Goal: Use online tool/utility: Utilize a website feature to perform a specific function

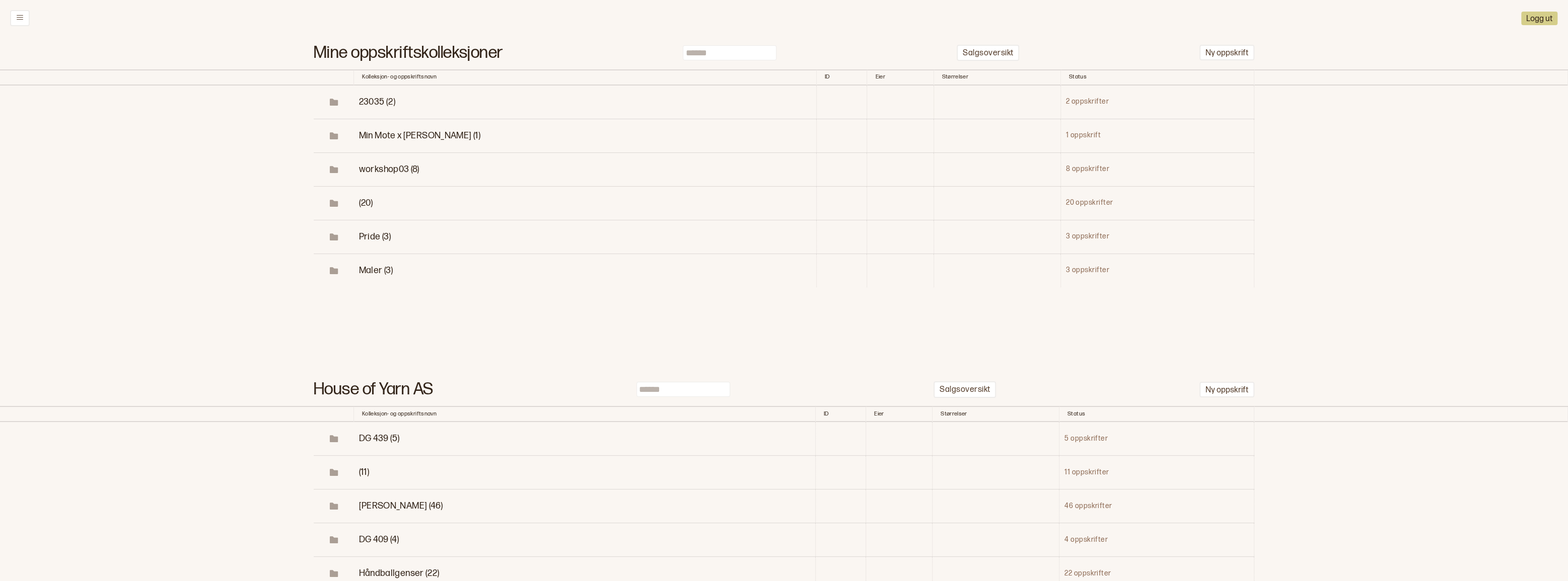
click at [756, 54] on input at bounding box center [729, 53] width 94 height 15
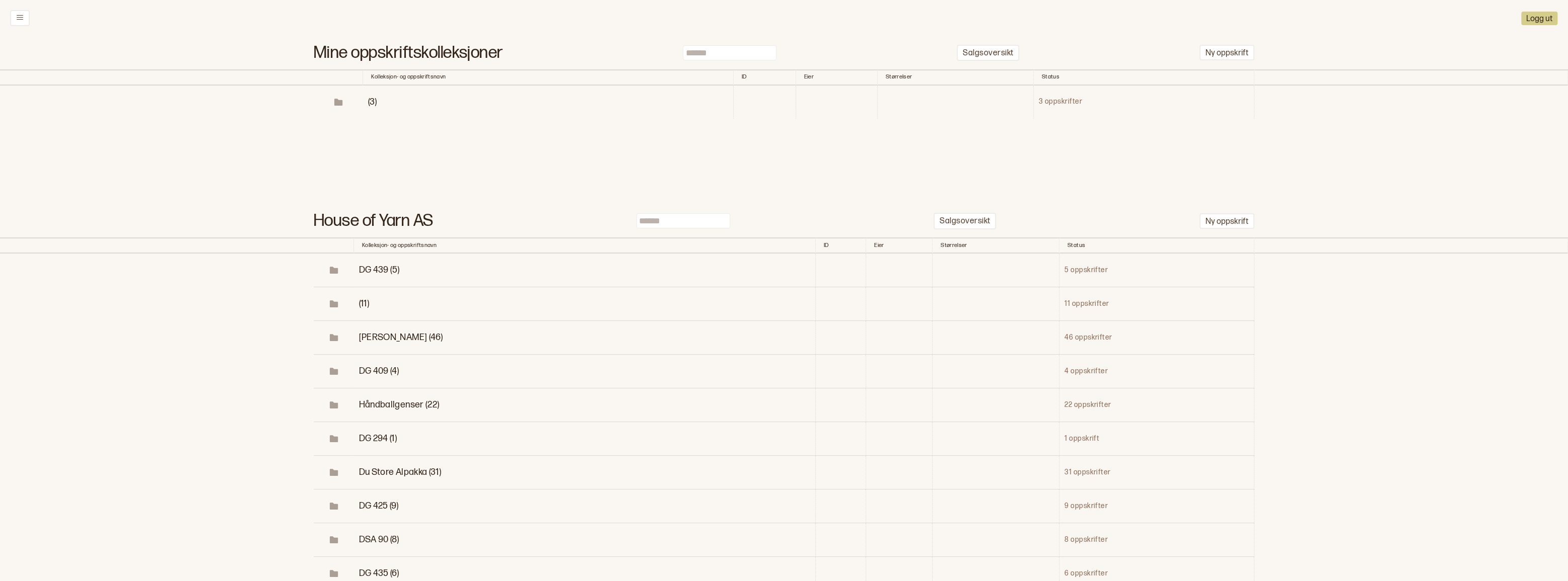
type input "******"
click at [368, 107] on span "(3)" at bounding box center [372, 101] width 9 height 10
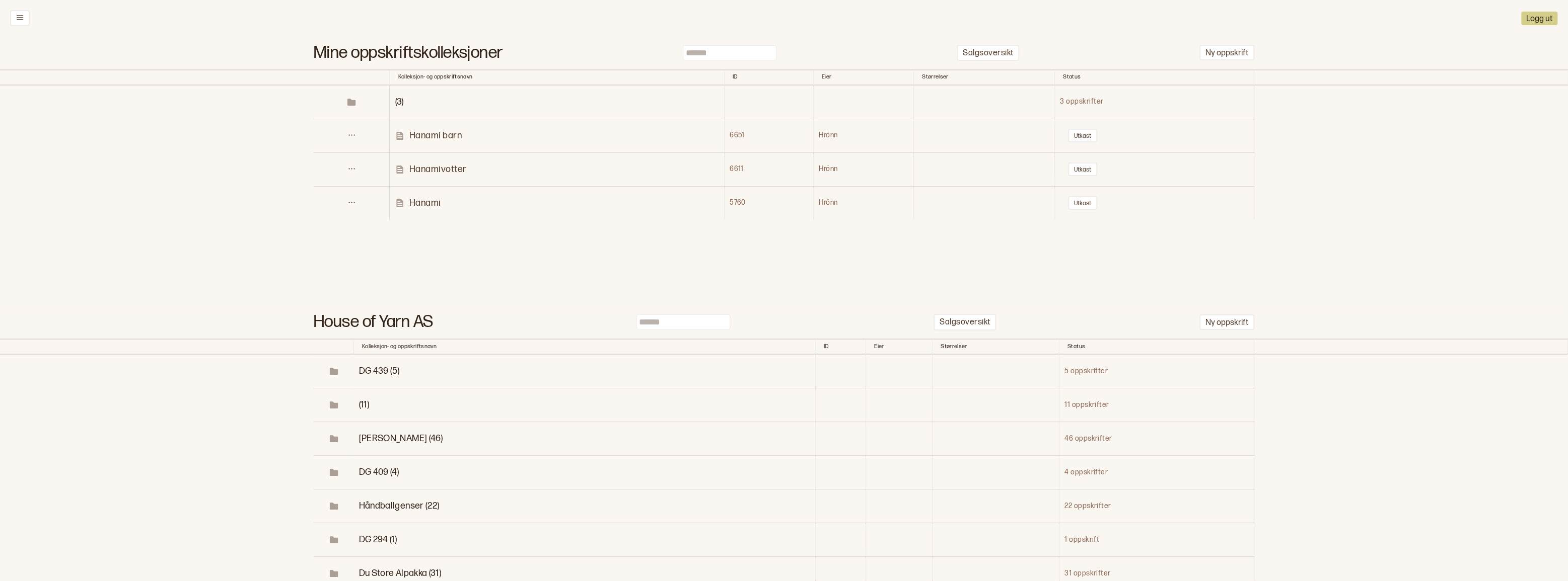
click at [422, 141] on p "Hanami barn" at bounding box center [435, 136] width 53 height 12
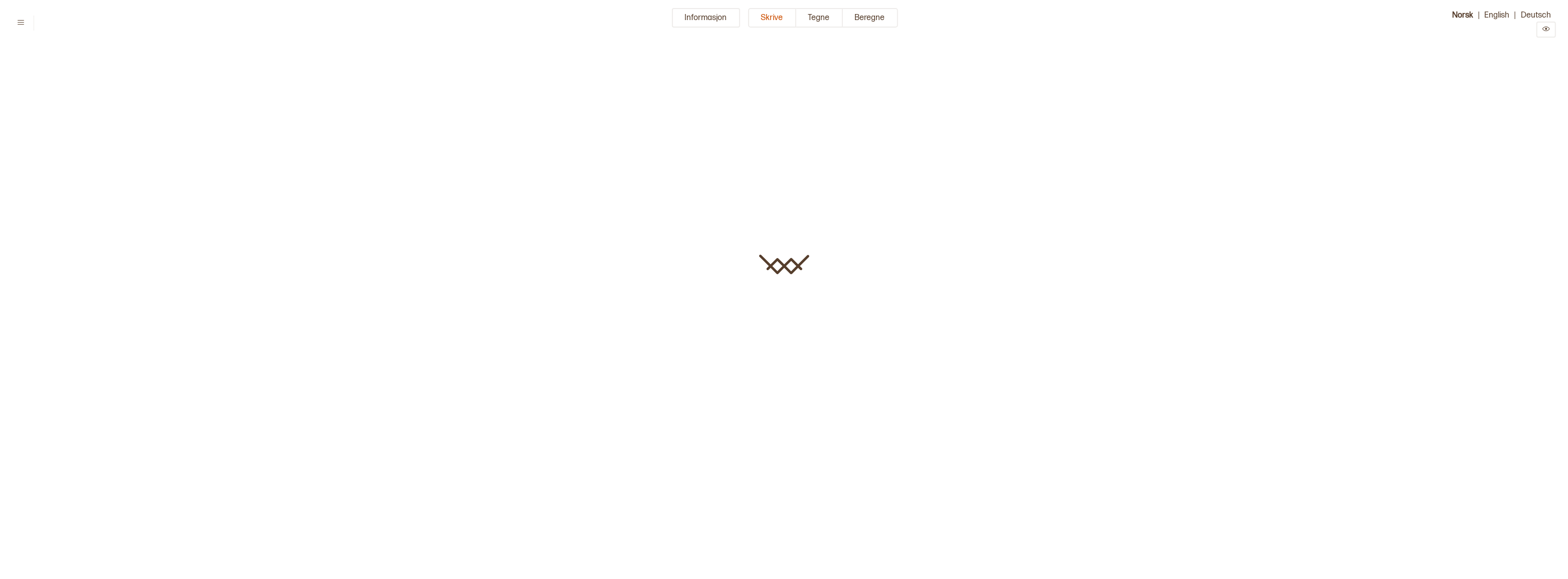
type input "**********"
type input "**"
type input "**********"
click at [690, 18] on button "Informasjon" at bounding box center [706, 18] width 68 height 19
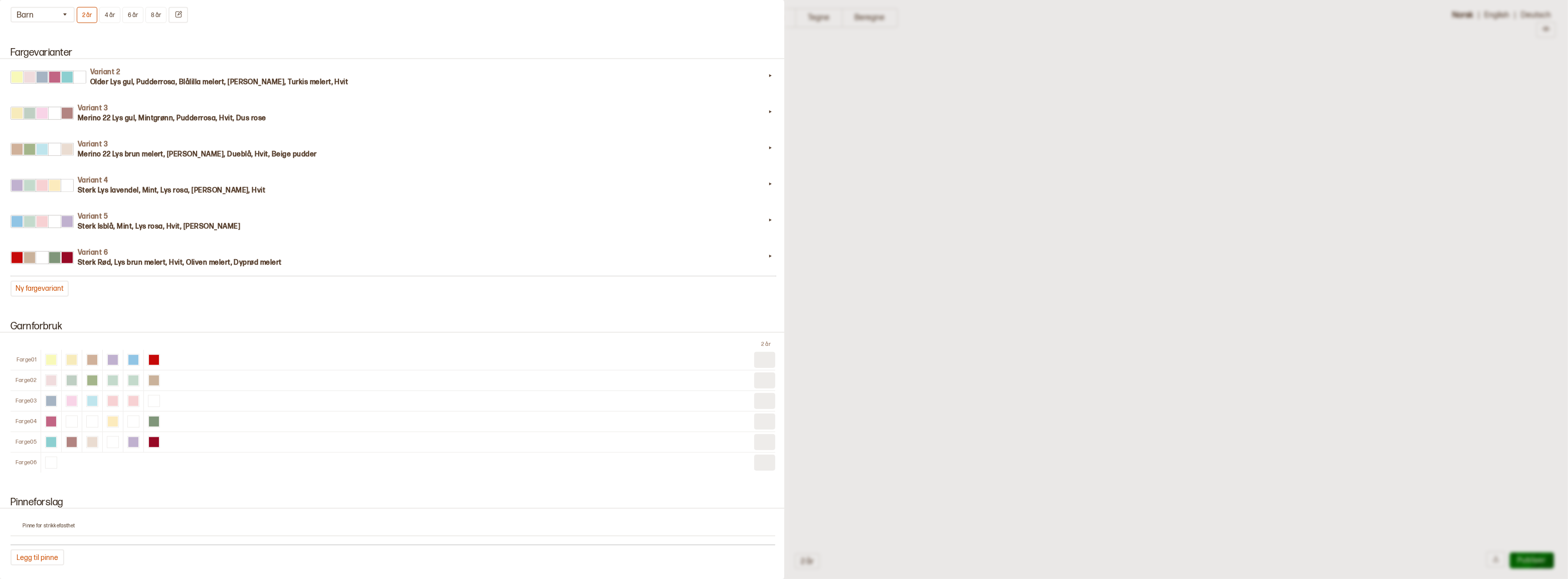
scroll to position [912, 0]
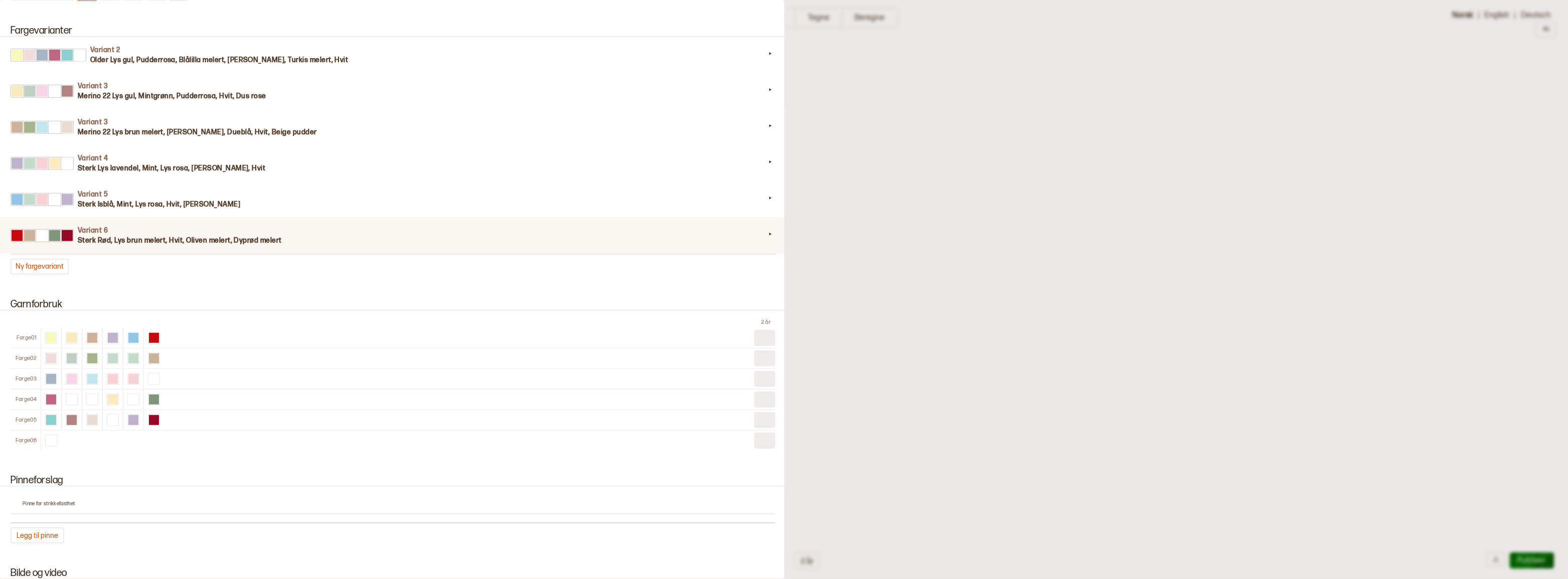
click at [212, 246] on h3 "Sterk Rød, Lys brun melert, Hvit, Oliven melert, Dyprød melert" at bounding box center [421, 240] width 687 height 10
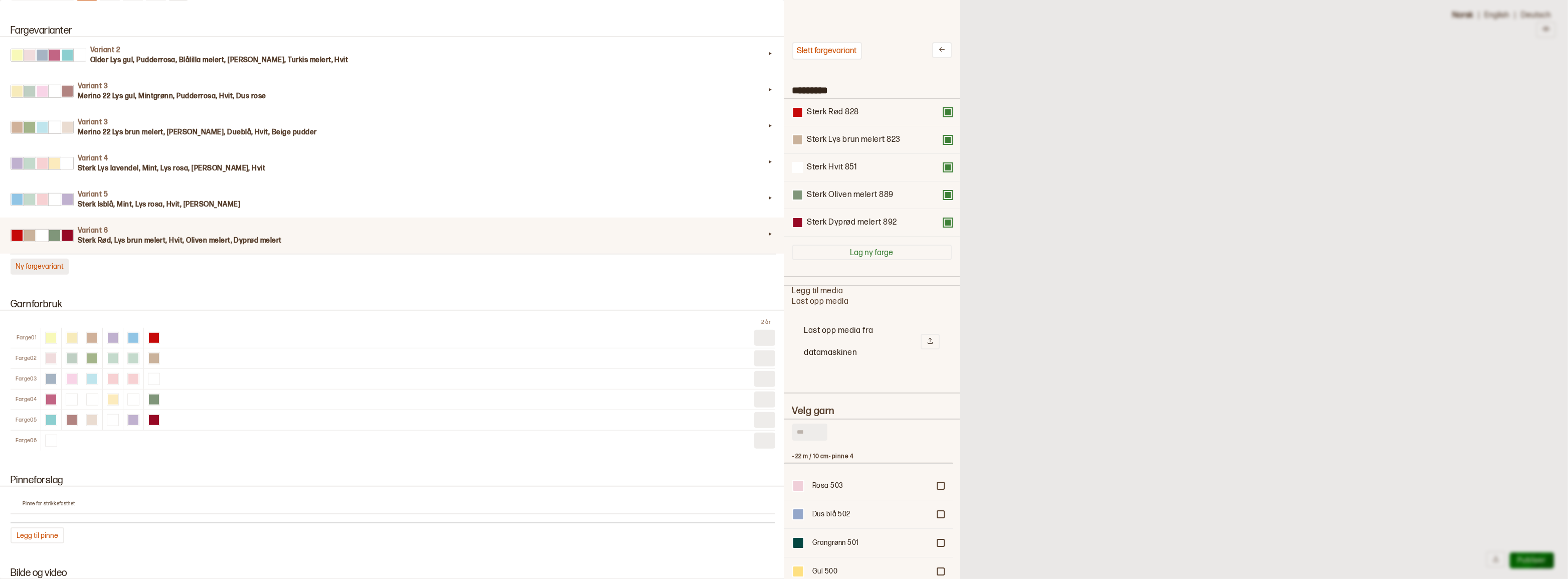
scroll to position [294, 161]
click at [28, 275] on button "Ny fargevariant" at bounding box center [40, 267] width 58 height 16
type input "*********"
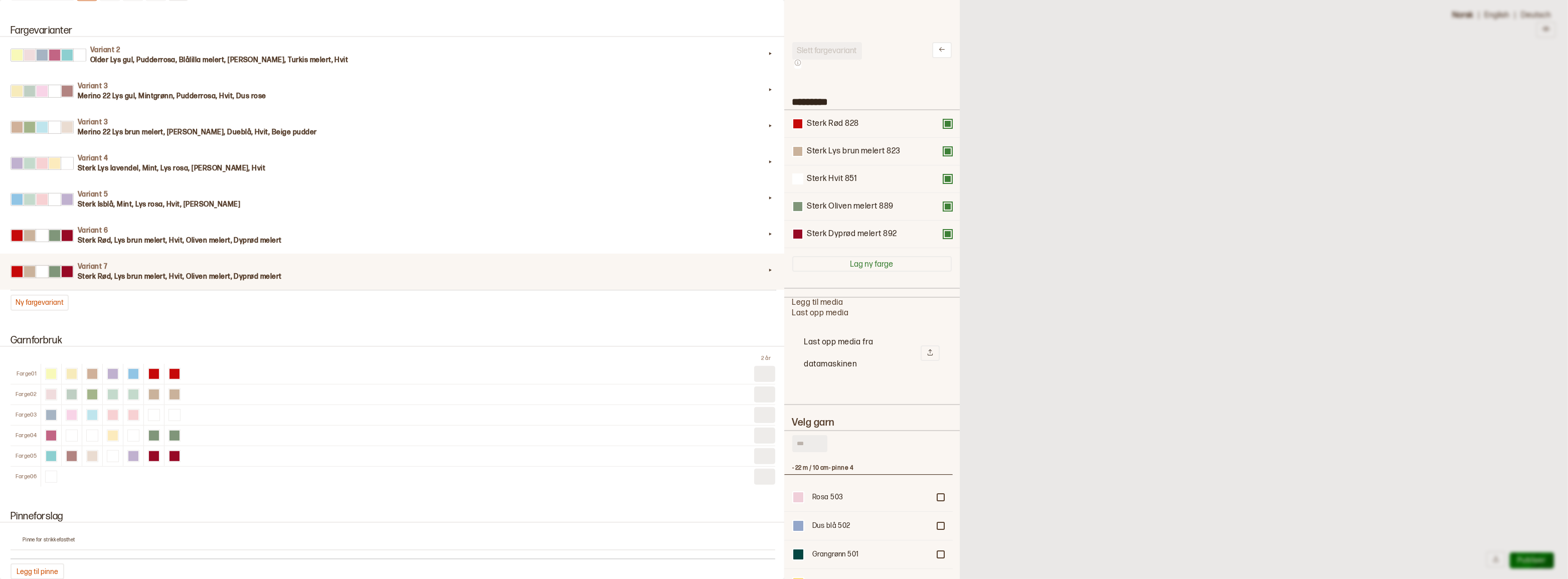
click at [815, 452] on input "text" at bounding box center [810, 444] width 35 height 17
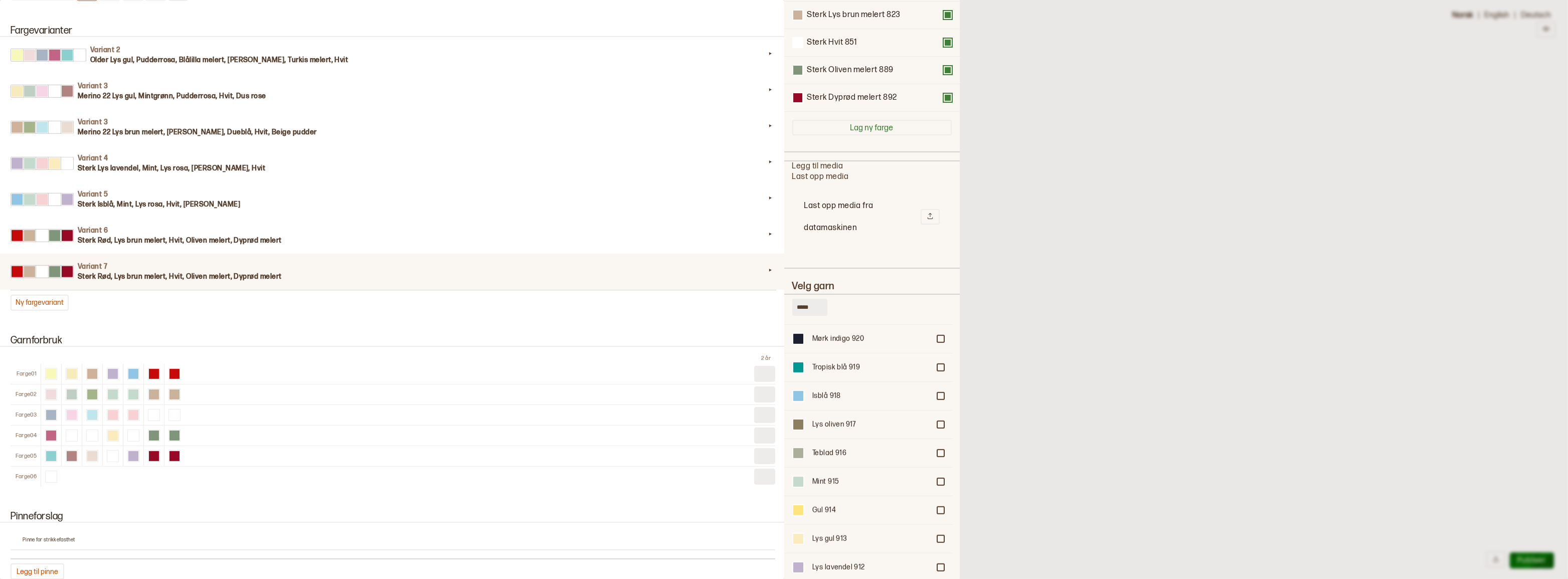
scroll to position [1322, 0]
type input "*****"
click at [937, 486] on div at bounding box center [940, 483] width 6 height 6
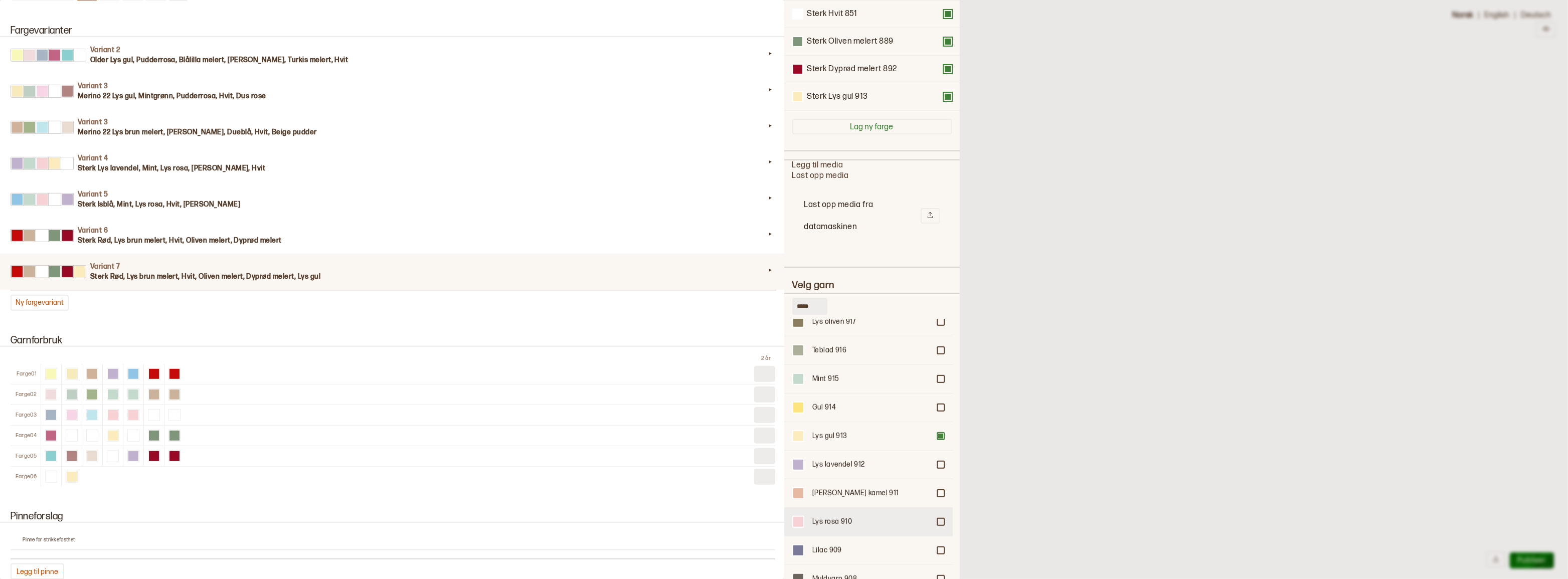
click at [937, 525] on div at bounding box center [940, 522] width 6 height 6
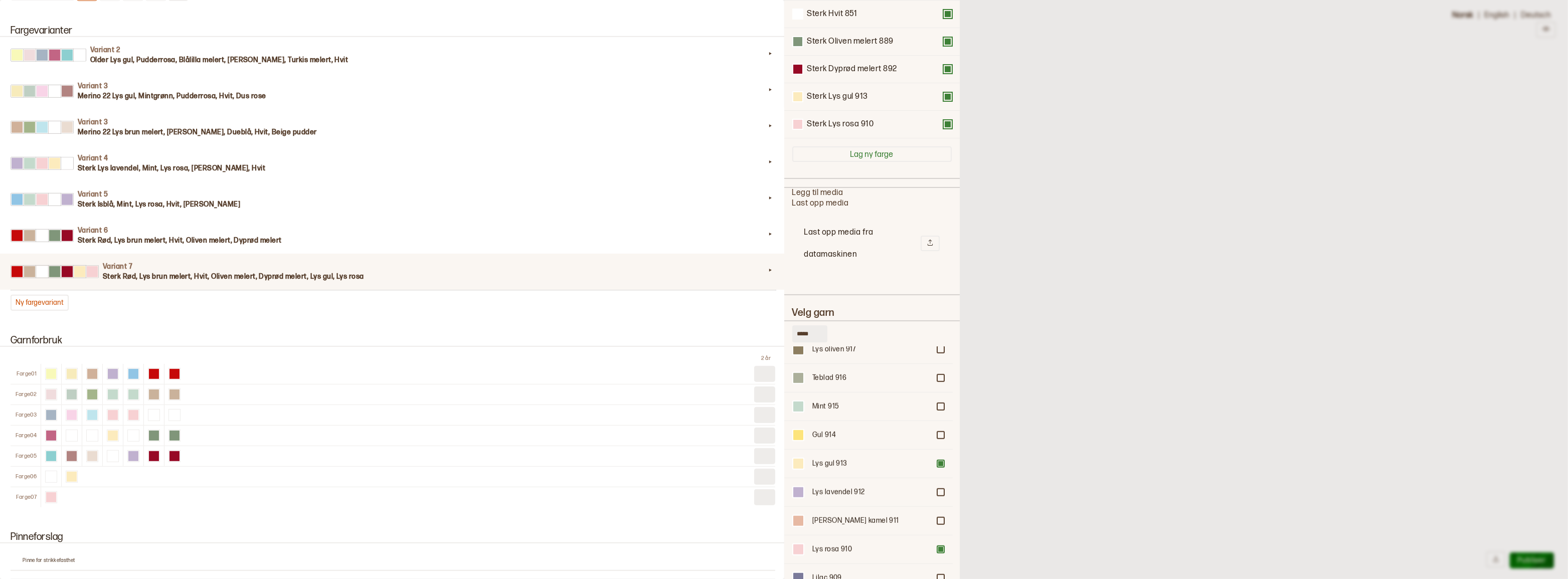
scroll to position [192, 0]
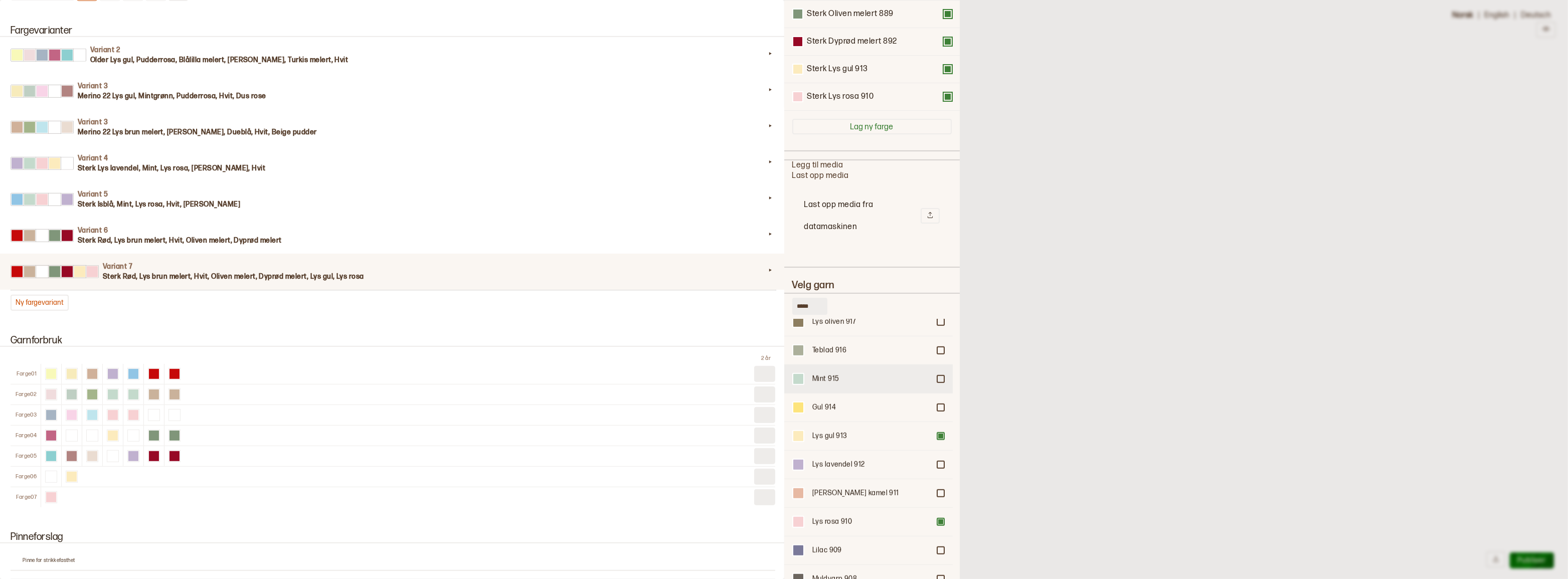
click at [937, 382] on div at bounding box center [940, 379] width 6 height 6
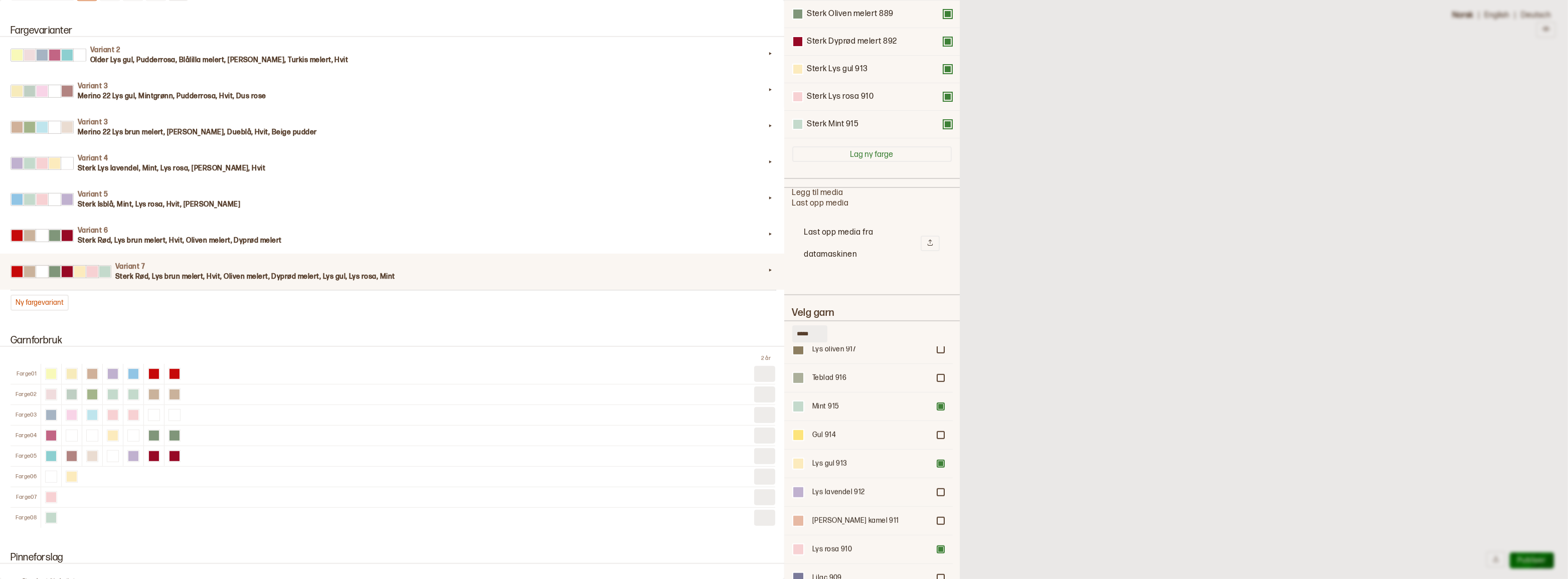
scroll to position [220, 0]
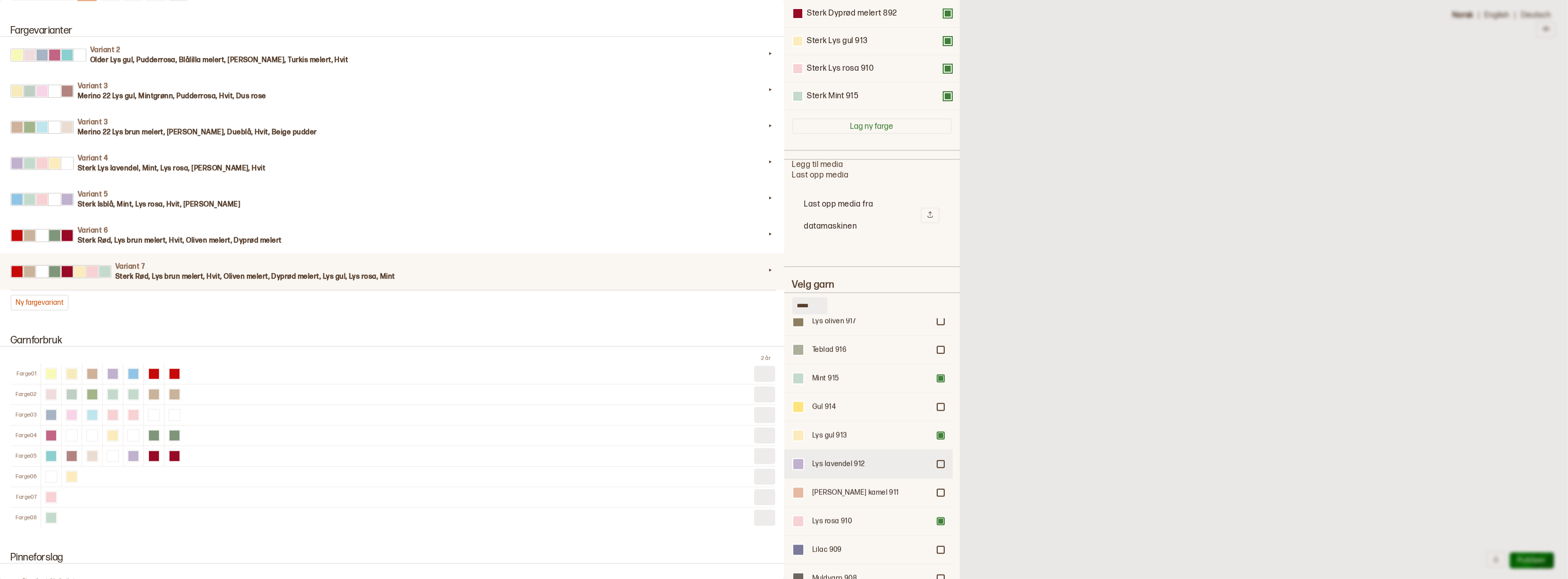
click at [937, 468] on div at bounding box center [940, 465] width 6 height 6
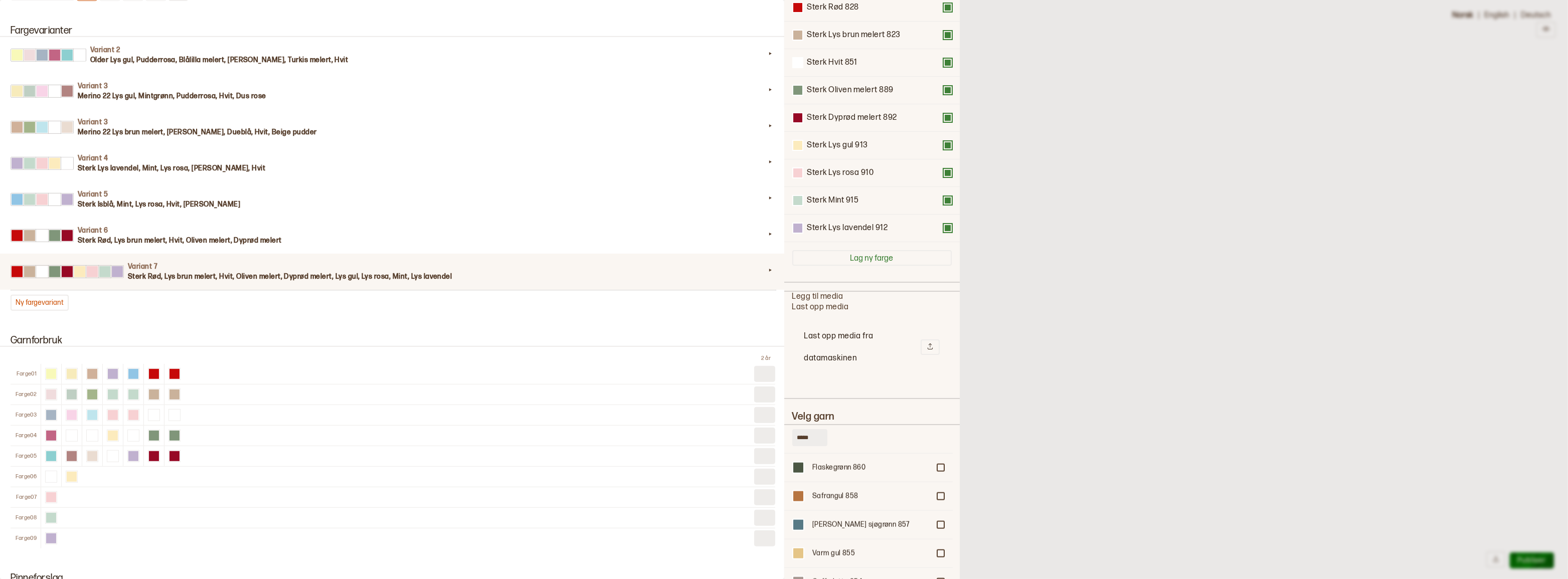
scroll to position [0, 0]
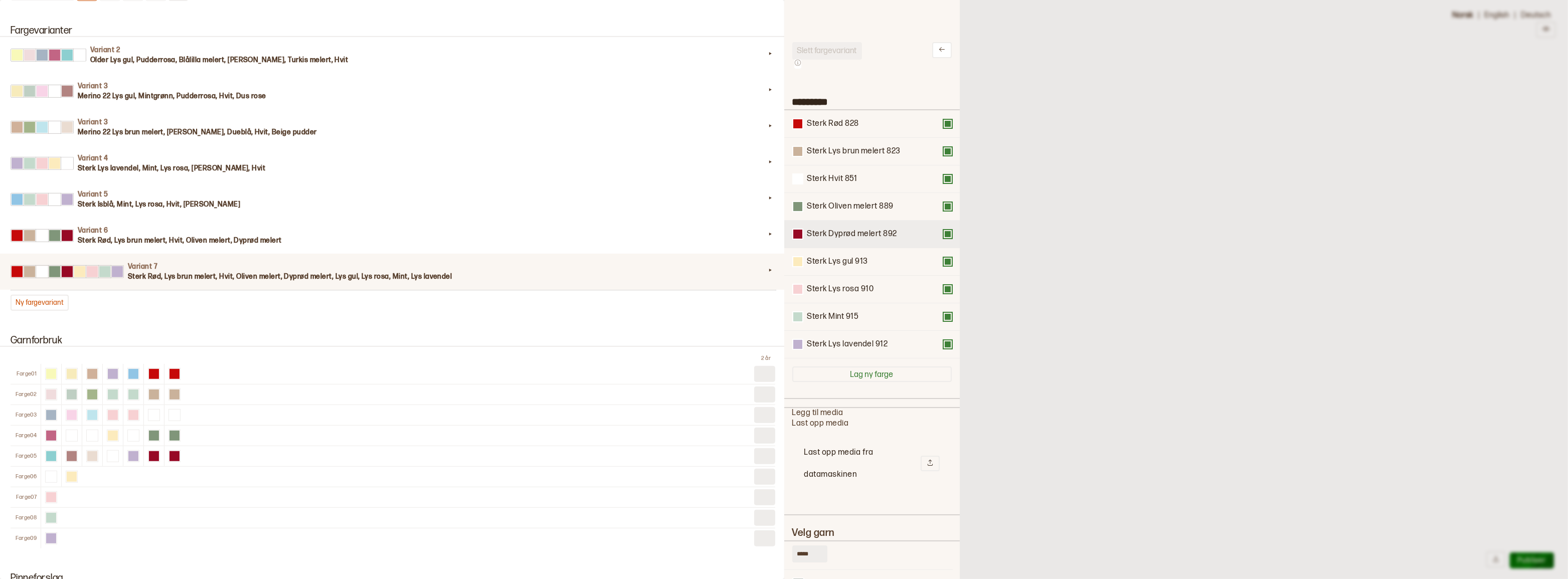
click at [943, 238] on button at bounding box center [947, 234] width 8 height 8
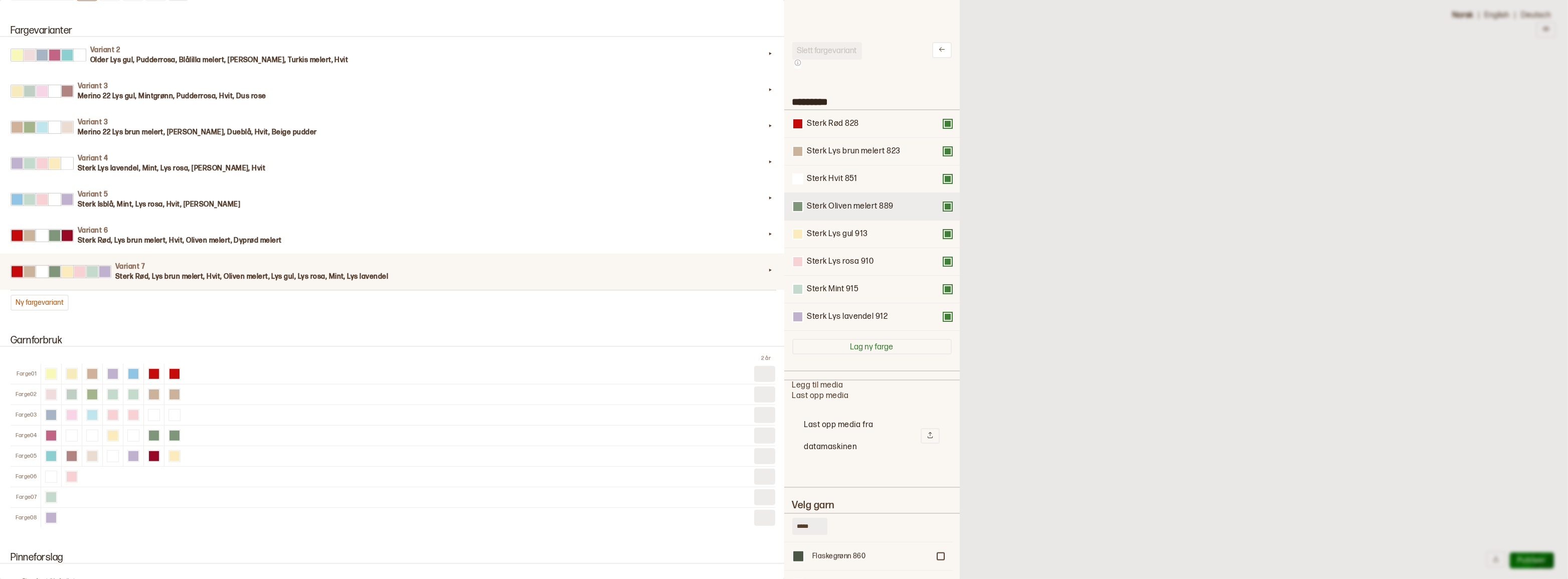
click at [943, 211] on button at bounding box center [947, 206] width 8 height 8
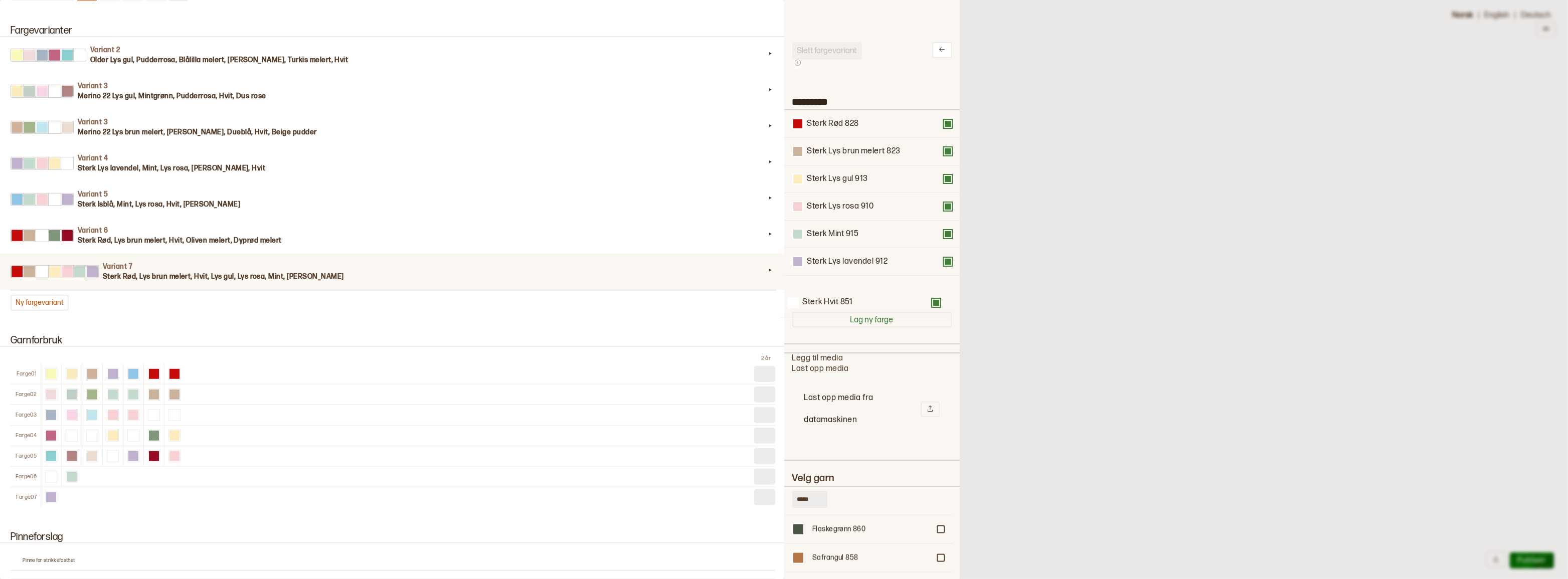
drag, startPoint x: 863, startPoint y: 184, endPoint x: 859, endPoint y: 307, distance: 123.1
click at [859, 304] on div "Sterk Rød 828 Sterk Lys brun melert [GEOGRAPHIC_DATA] gul [GEOGRAPHIC_DATA] ros…" at bounding box center [872, 207] width 159 height 194
click at [944, 155] on button at bounding box center [947, 151] width 8 height 8
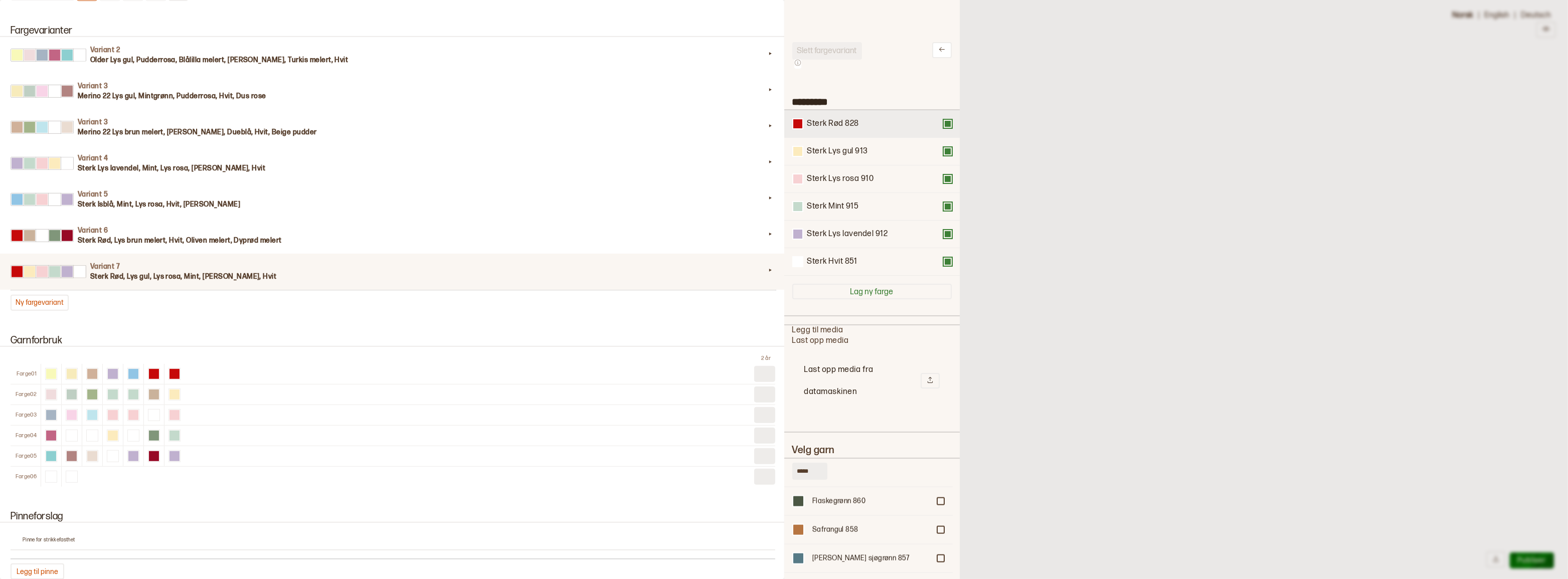
click at [943, 125] on button at bounding box center [947, 124] width 8 height 8
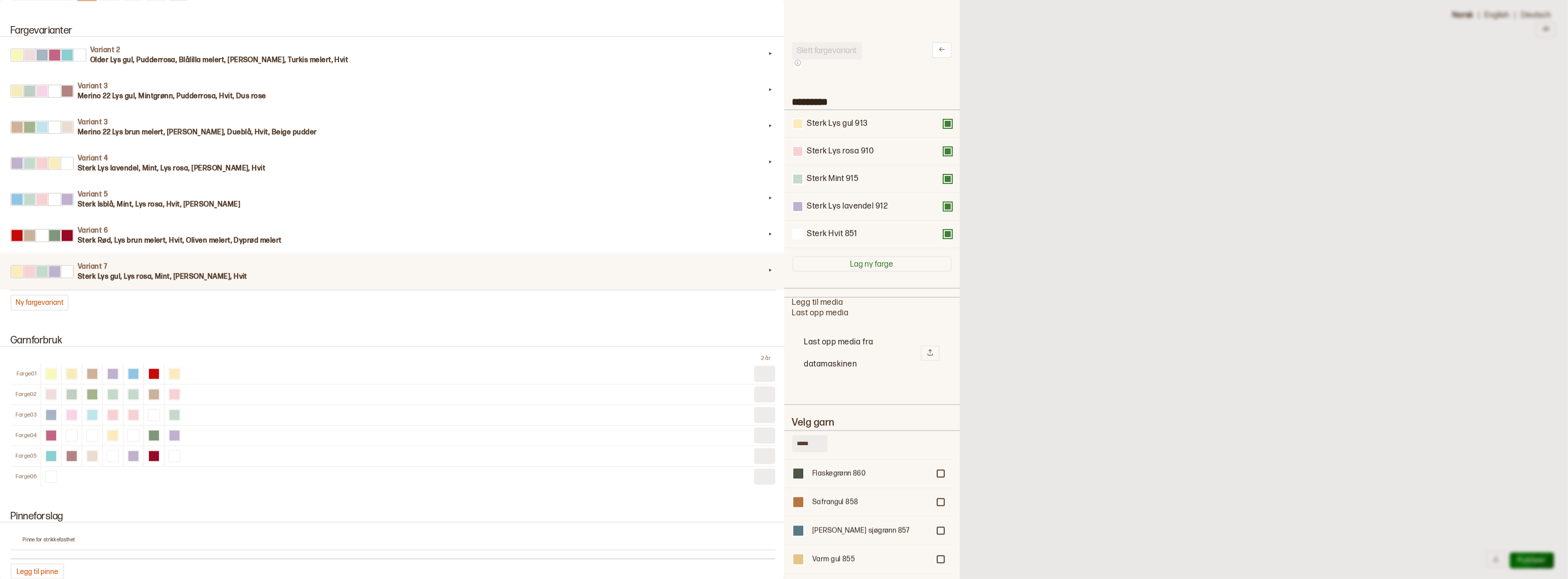
click at [1004, 240] on div at bounding box center [784, 289] width 1568 height 579
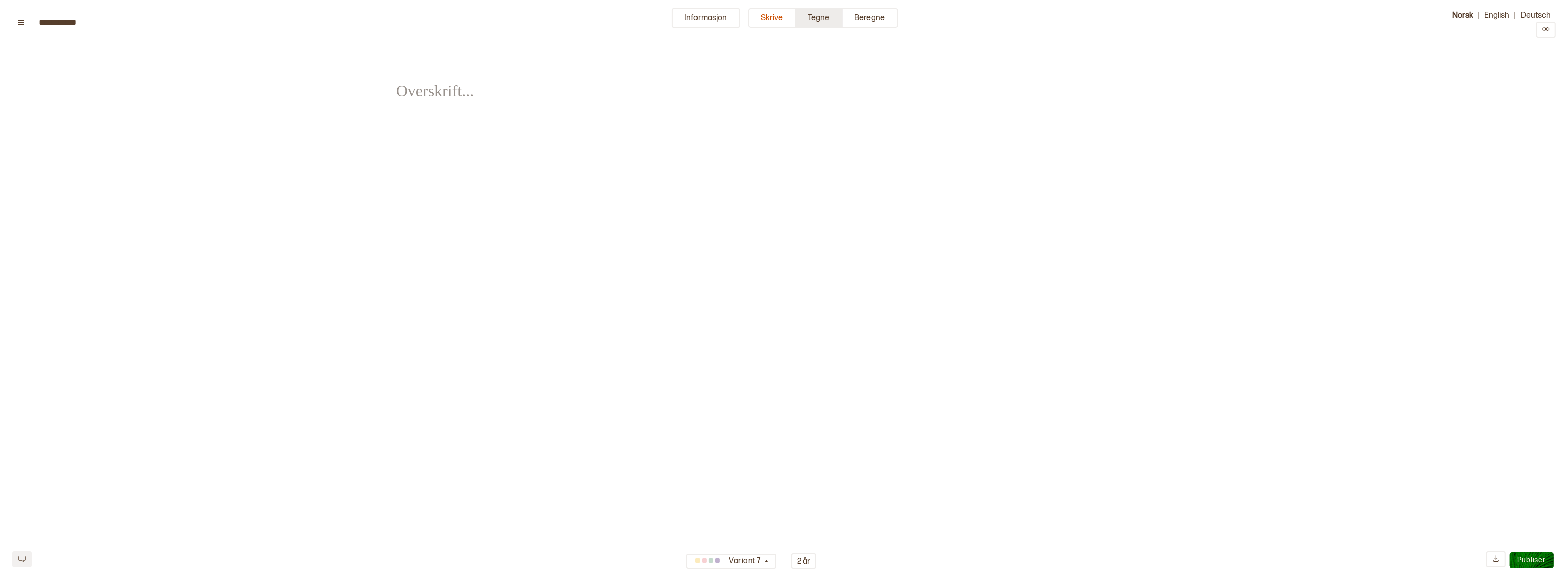
click at [807, 16] on button "Tegne" at bounding box center [819, 18] width 47 height 19
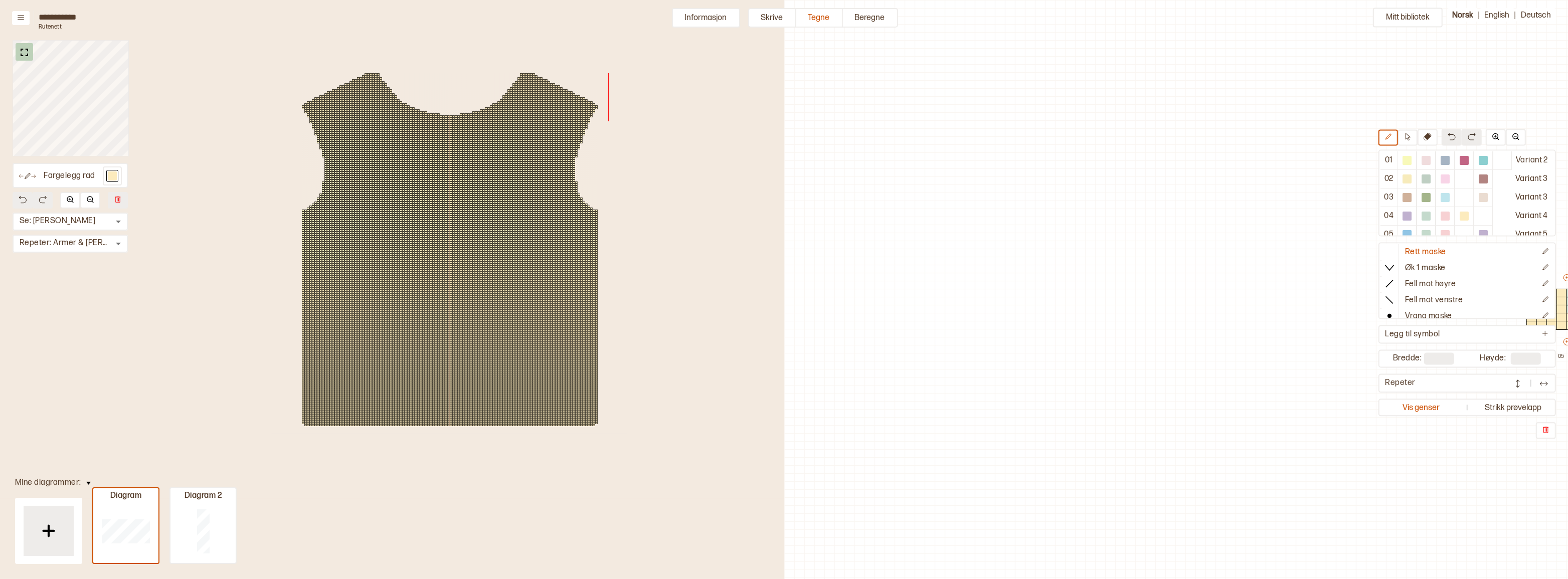
scroll to position [30, 474]
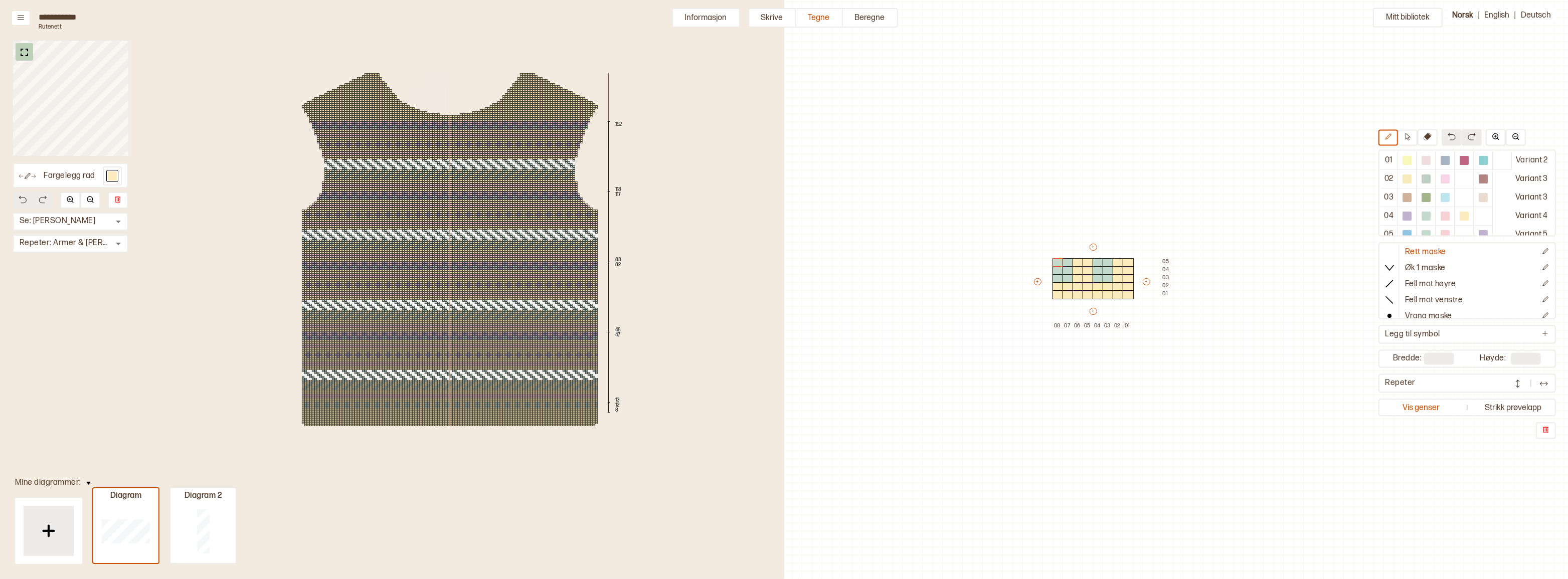
click at [24, 54] on img at bounding box center [24, 52] width 13 height 13
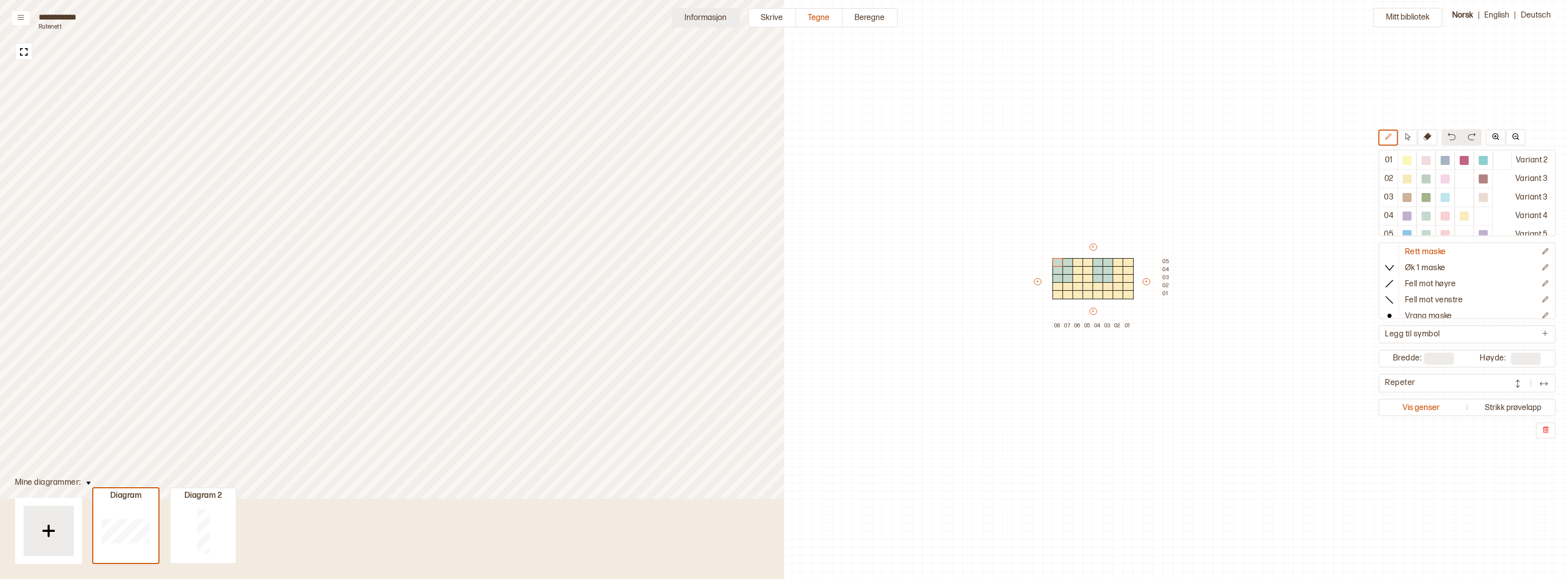
click at [707, 23] on button "Informasjon" at bounding box center [706, 18] width 68 height 19
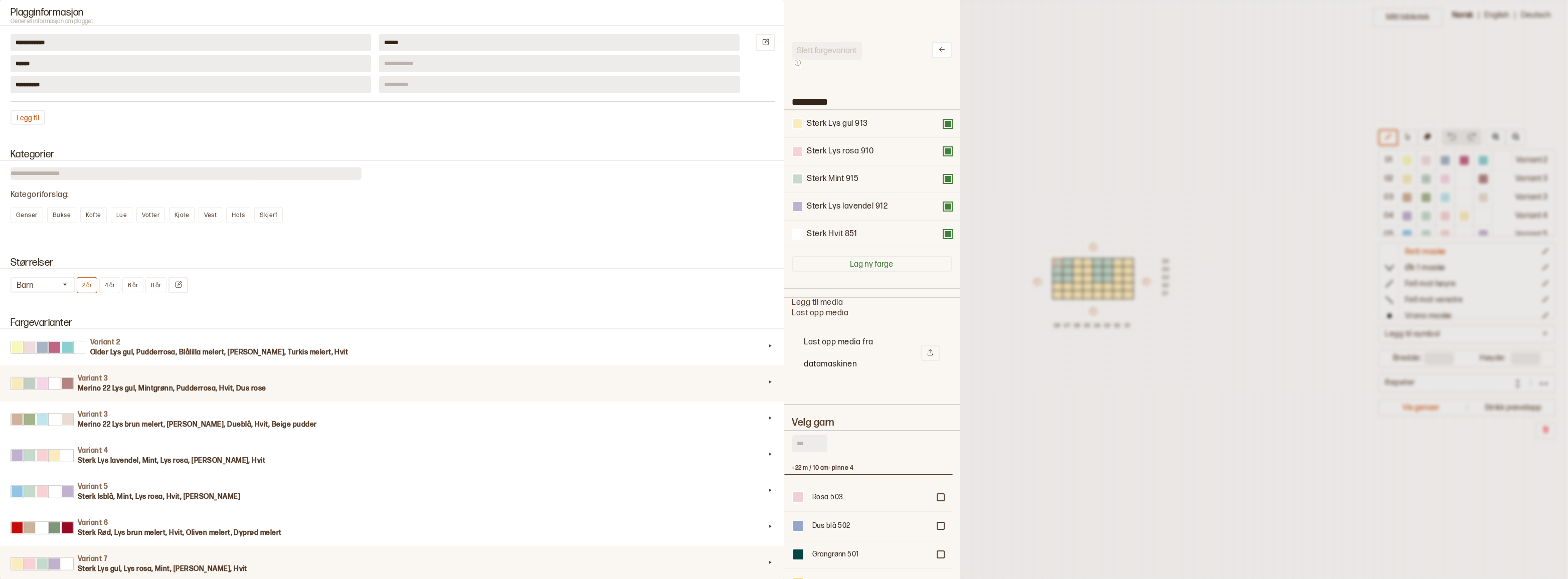
scroll to position [684, 0]
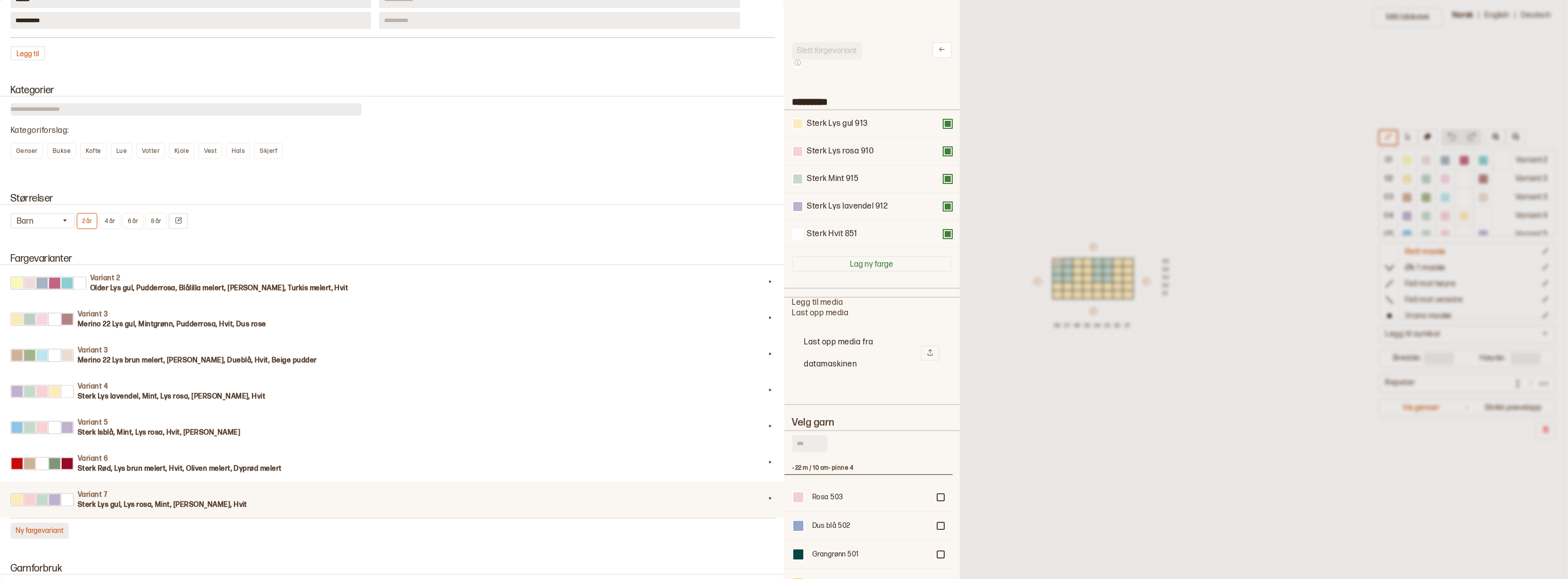
click at [58, 539] on button "Ny fargevariant" at bounding box center [40, 531] width 58 height 16
type input "*********"
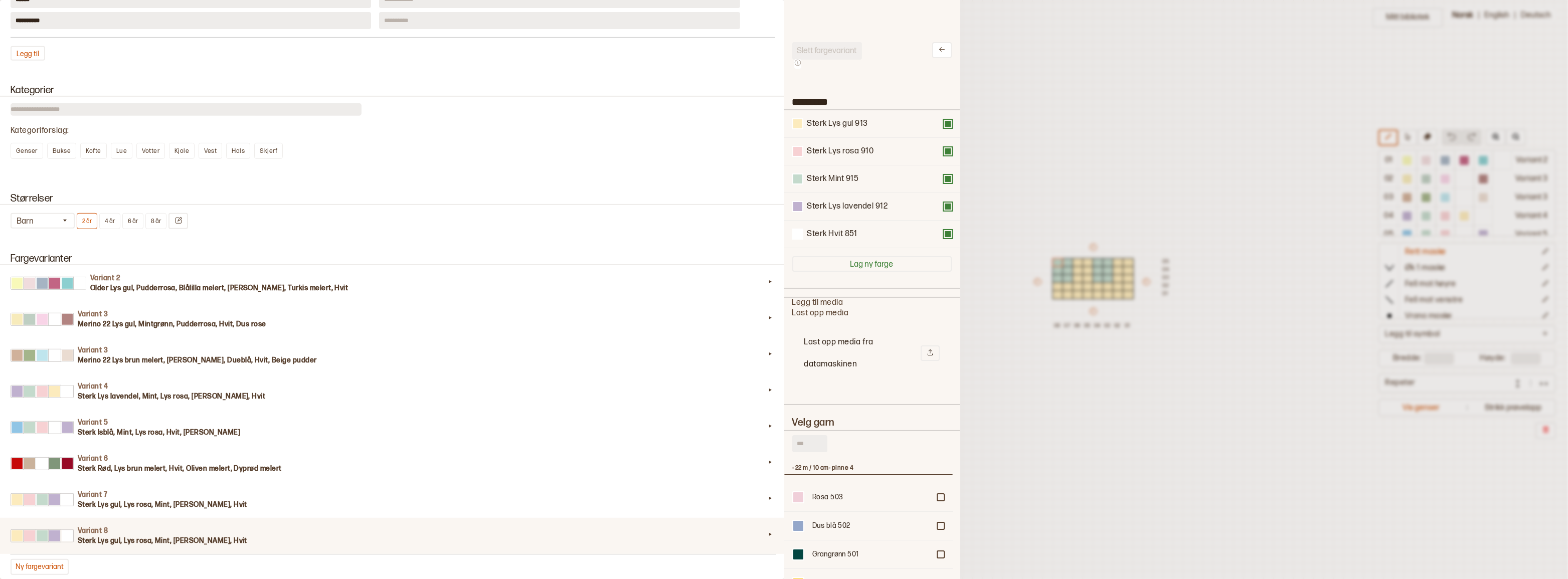
scroll to position [194, 0]
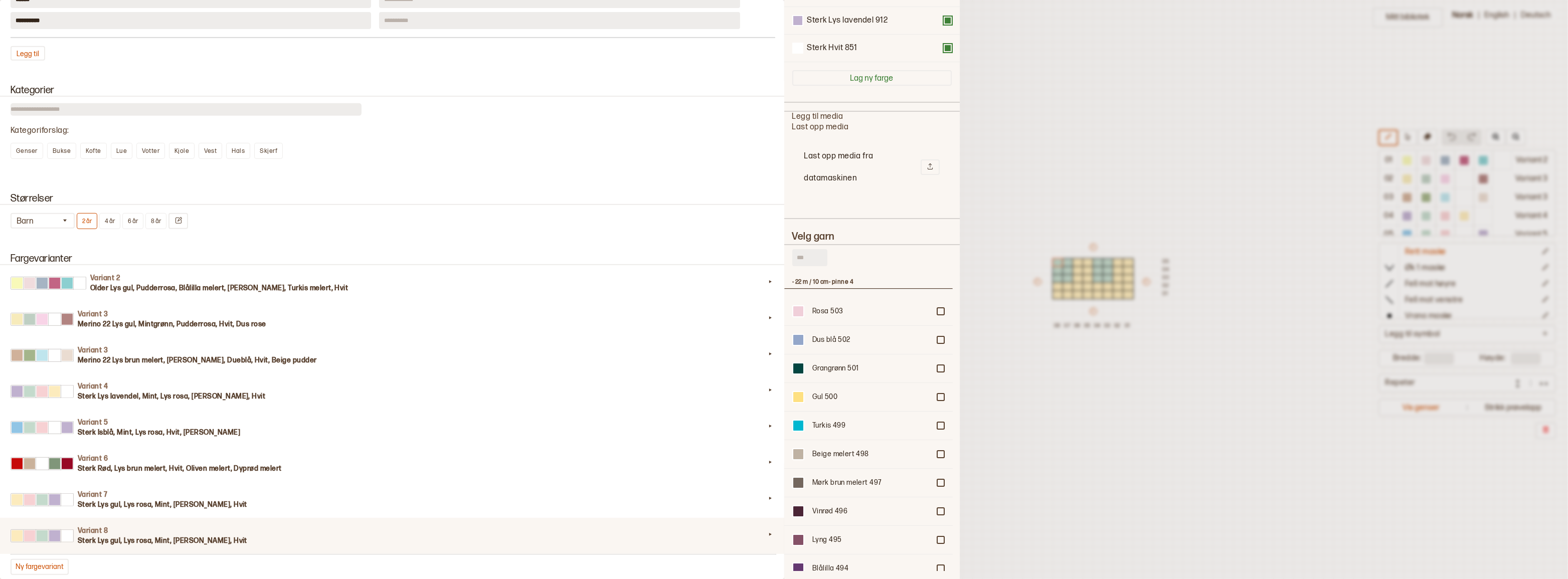
click at [807, 255] on input "text" at bounding box center [810, 258] width 35 height 17
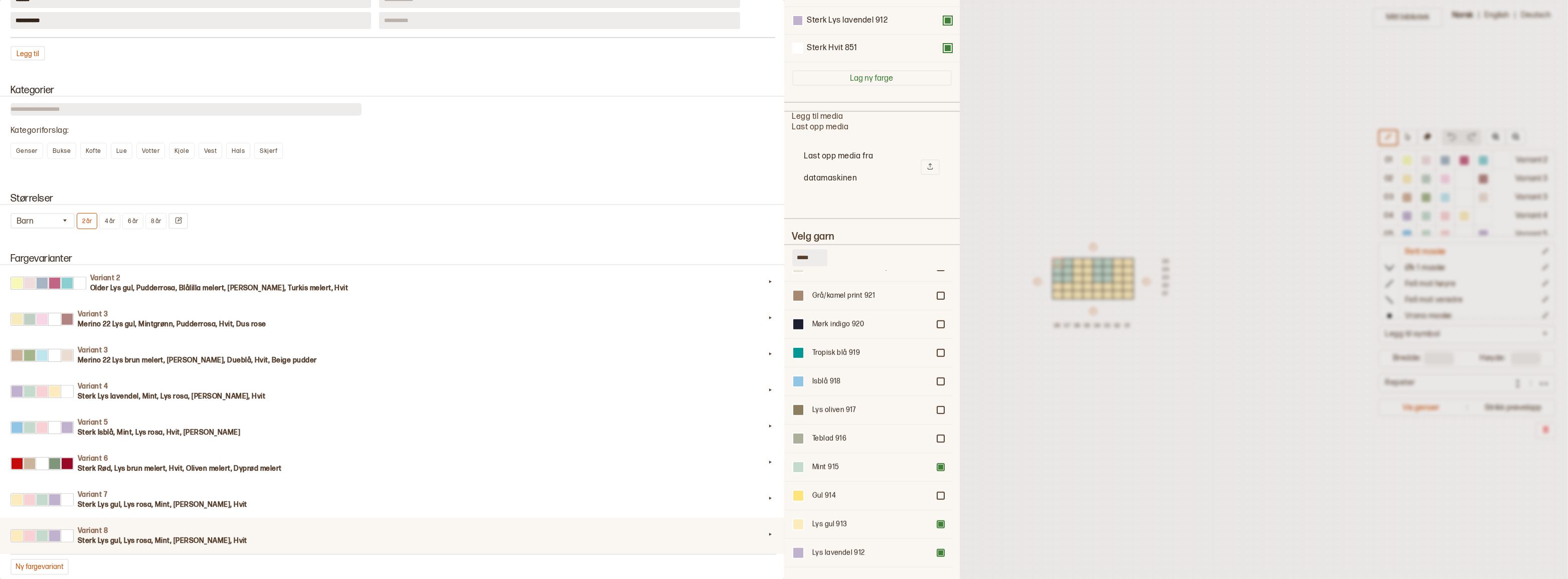
scroll to position [1185, 0]
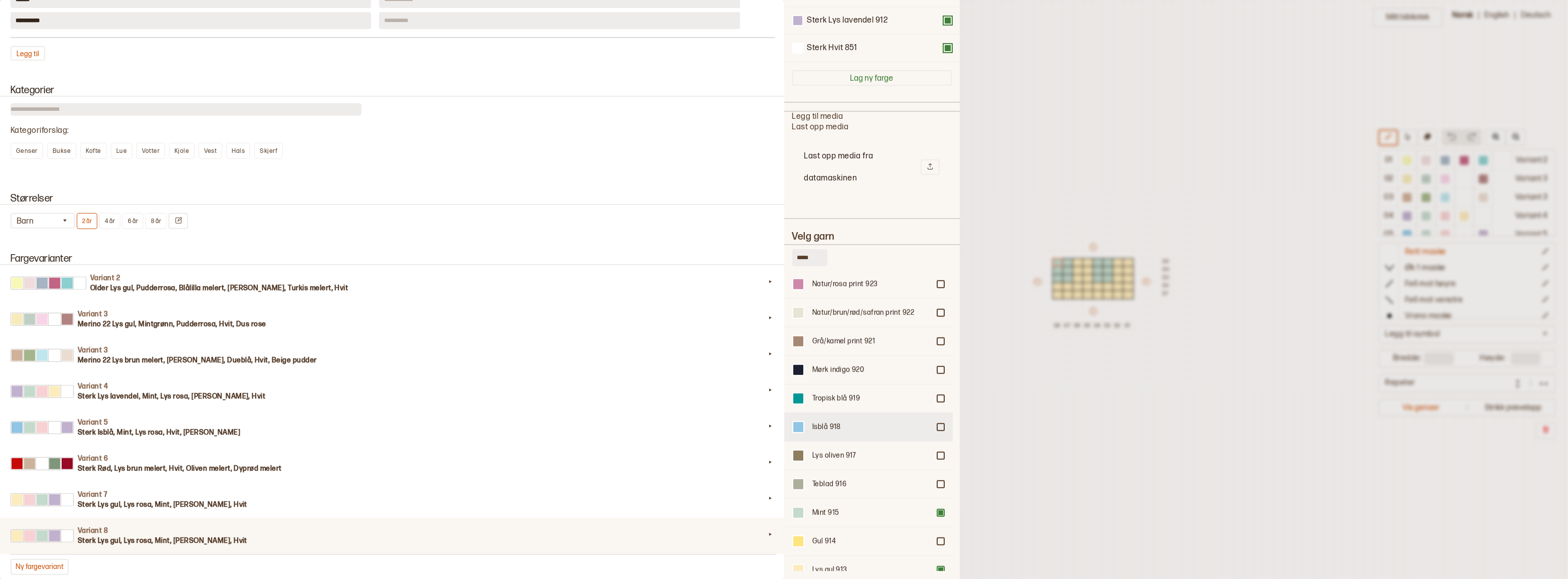
type input "*****"
click at [937, 424] on div at bounding box center [940, 427] width 6 height 6
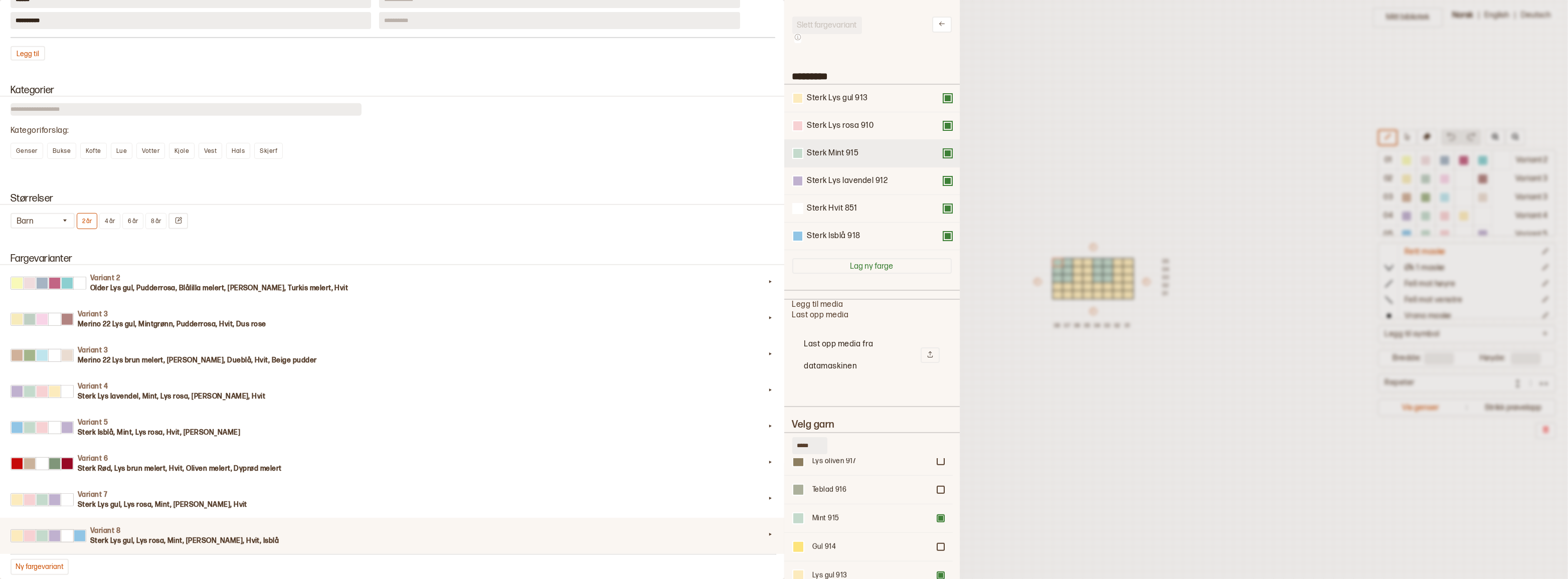
scroll to position [0, 0]
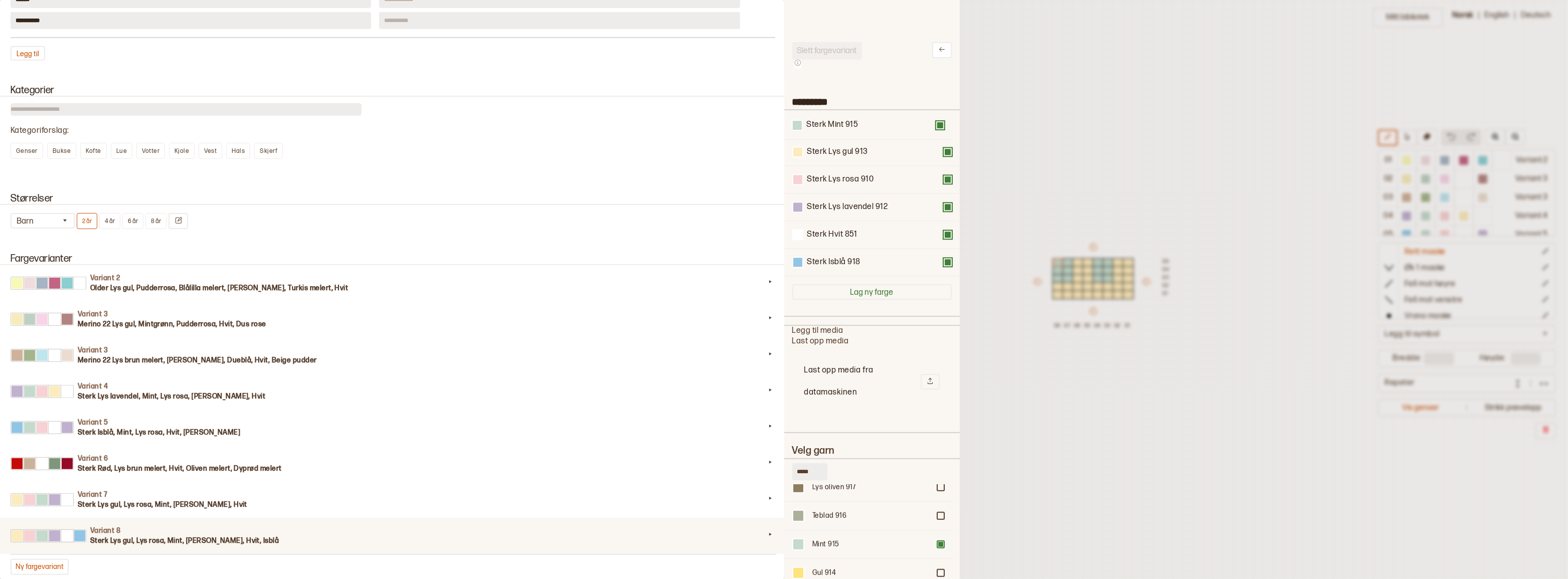
drag, startPoint x: 842, startPoint y: 183, endPoint x: 841, endPoint y: 121, distance: 62.0
click at [841, 121] on div "Sterk Lys gul [GEOGRAPHIC_DATA] rosa 910 Sterk Mint [GEOGRAPHIC_DATA] lavendel …" at bounding box center [872, 193] width 159 height 166
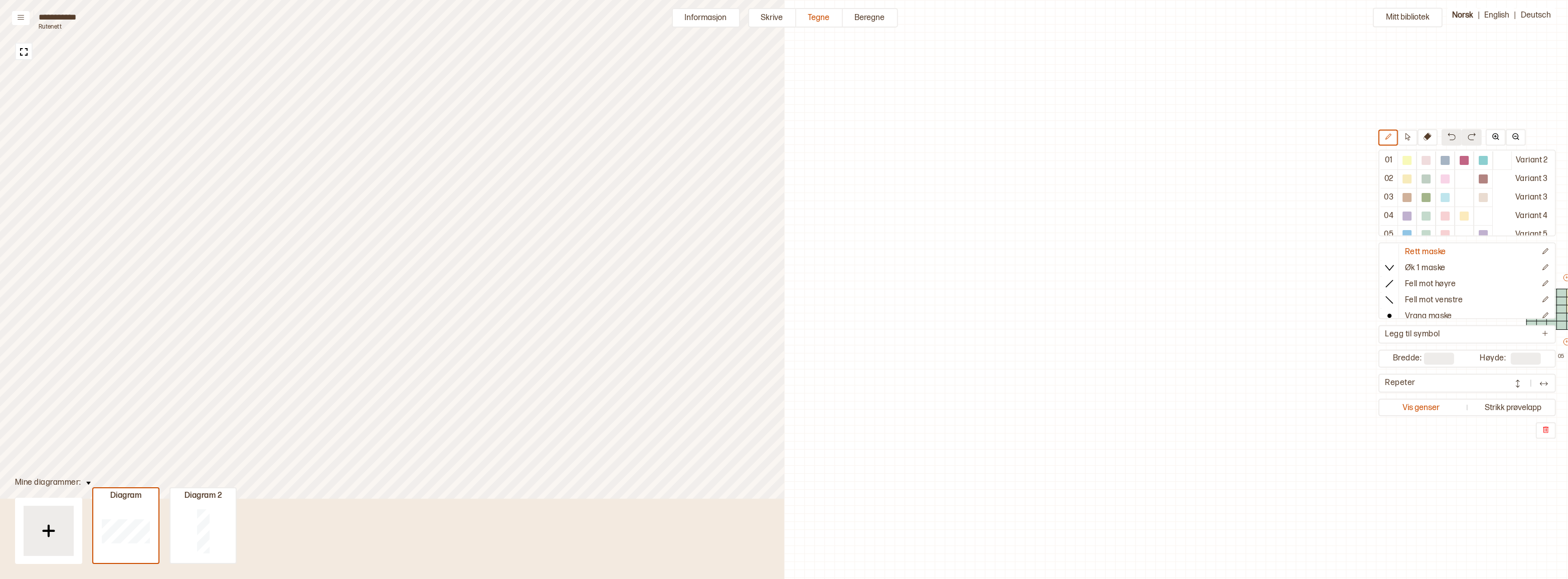
scroll to position [30, 474]
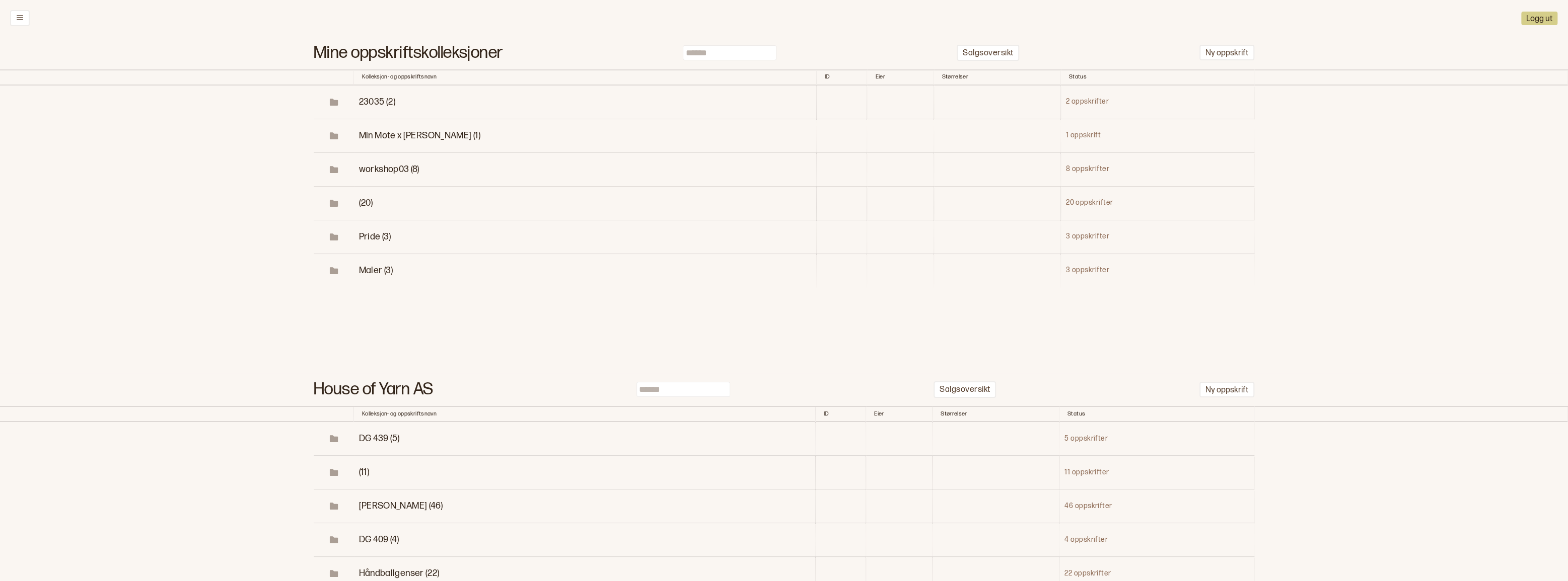
drag, startPoint x: 732, startPoint y: 55, endPoint x: 70, endPoint y: 15, distance: 663.2
click at [731, 55] on input at bounding box center [729, 53] width 94 height 15
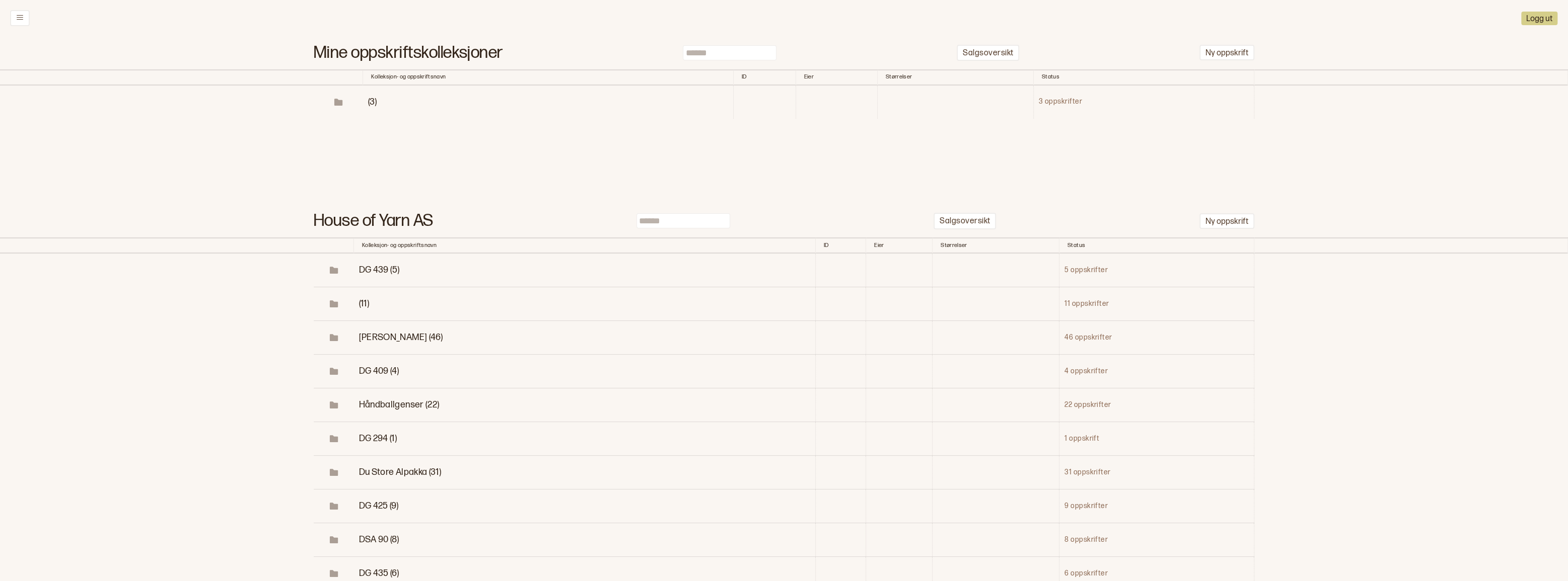
type input "******"
click at [368, 107] on span "(3)" at bounding box center [372, 101] width 9 height 10
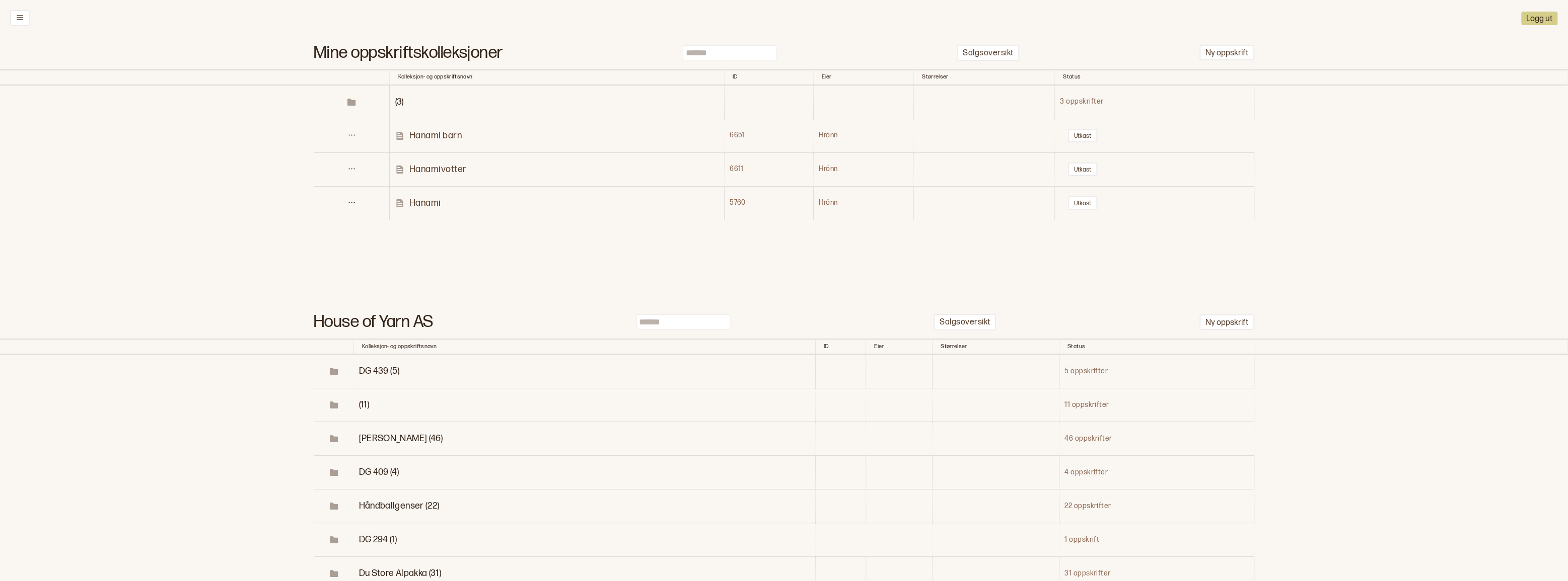
click at [419, 141] on p "Hanami barn" at bounding box center [435, 136] width 53 height 12
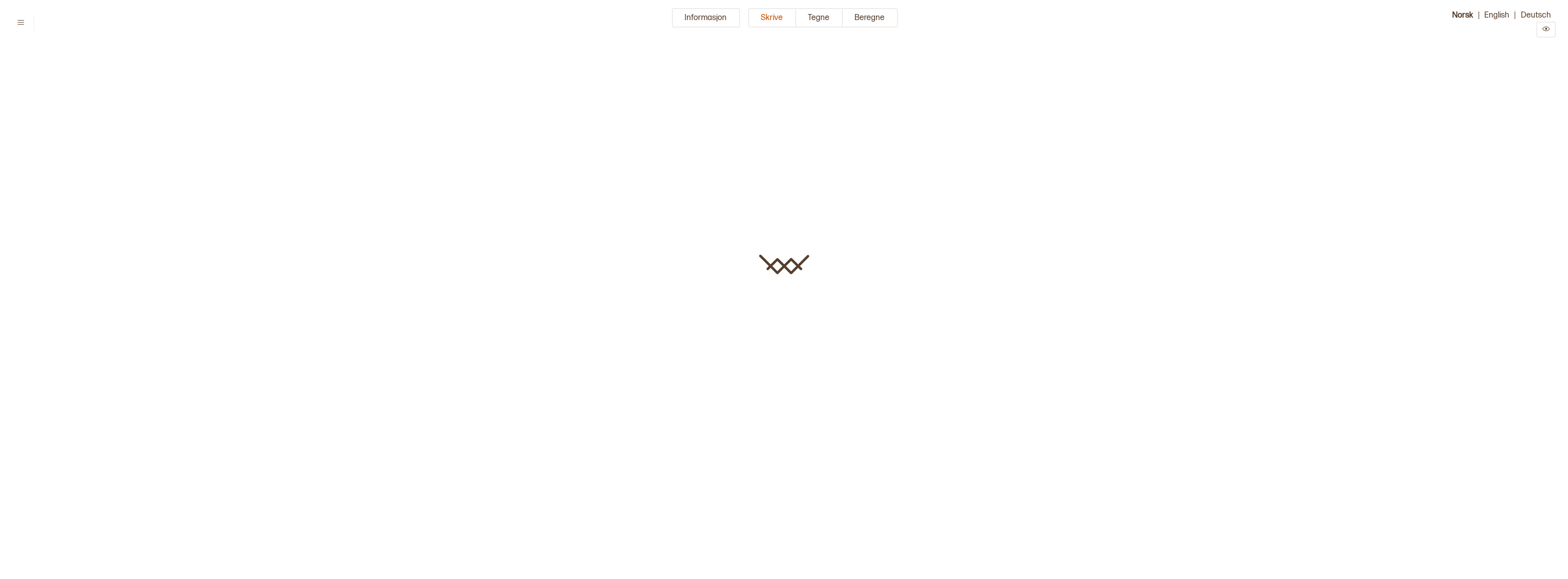
type input "**********"
click at [709, 16] on button "Informasjon" at bounding box center [706, 18] width 68 height 19
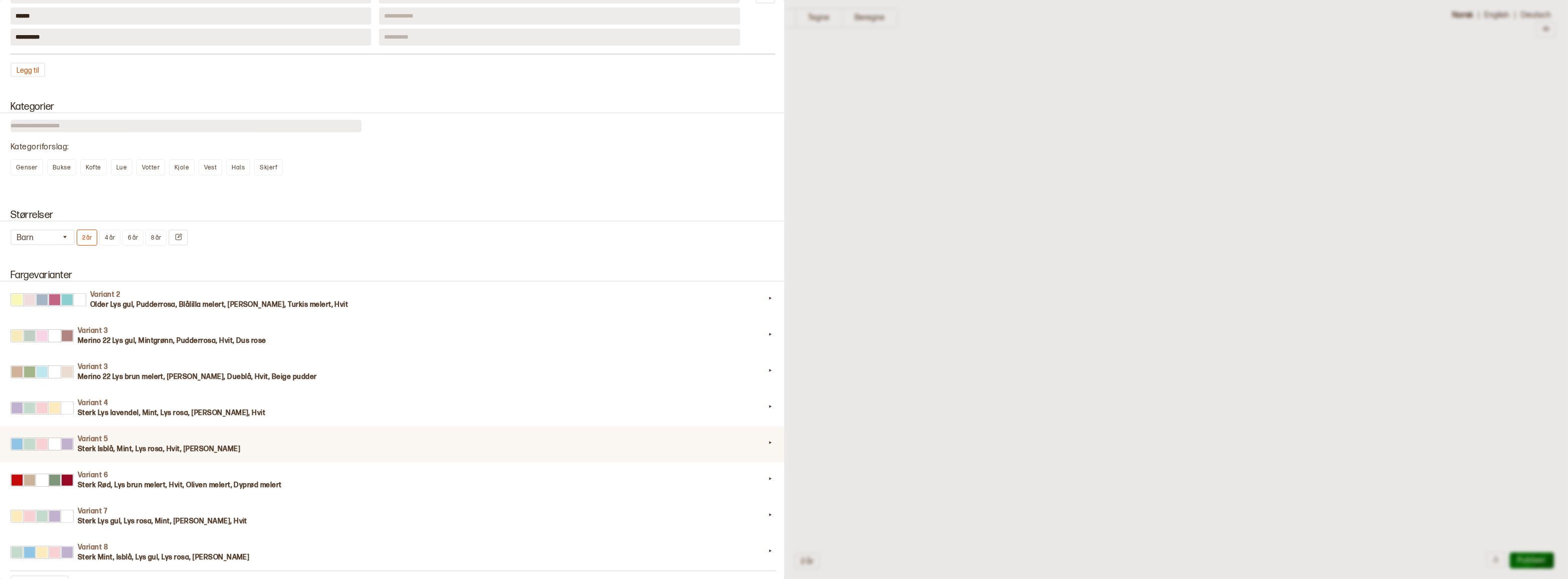
scroll to position [912, 0]
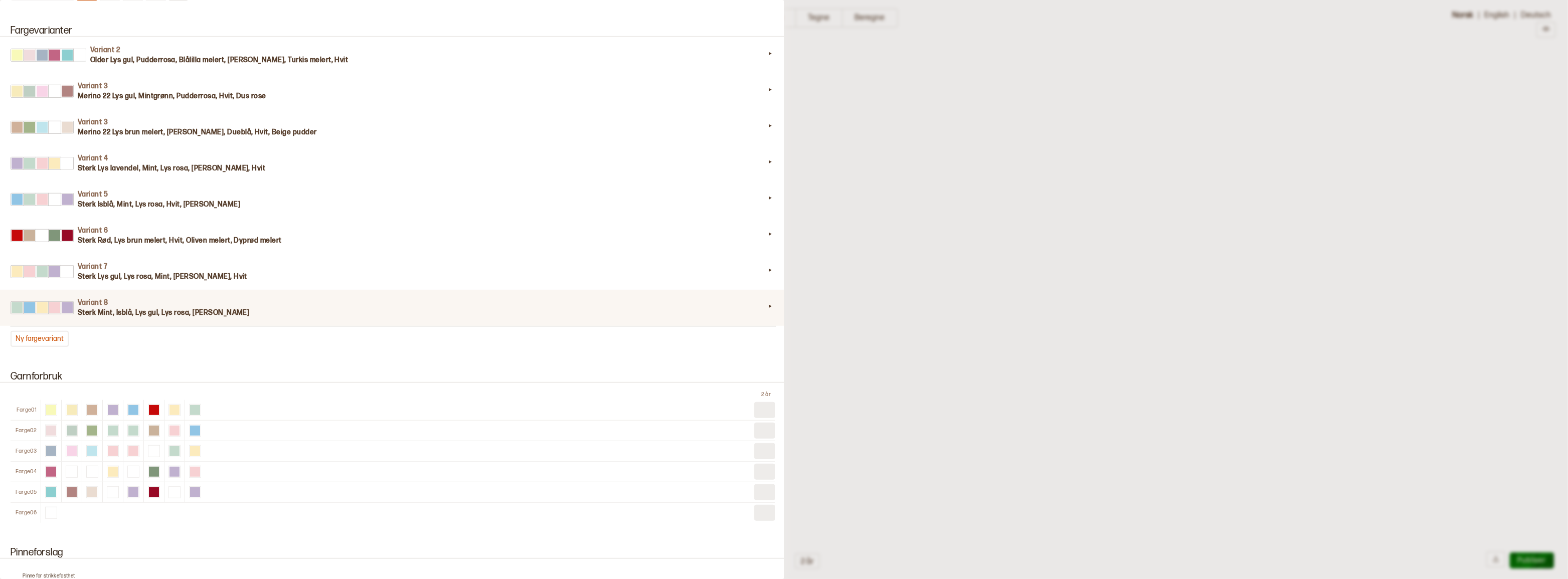
click at [224, 318] on h3 "Sterk Mint, Isblå, Lys gul, Lys rosa, Lys lavendel" at bounding box center [421, 313] width 687 height 10
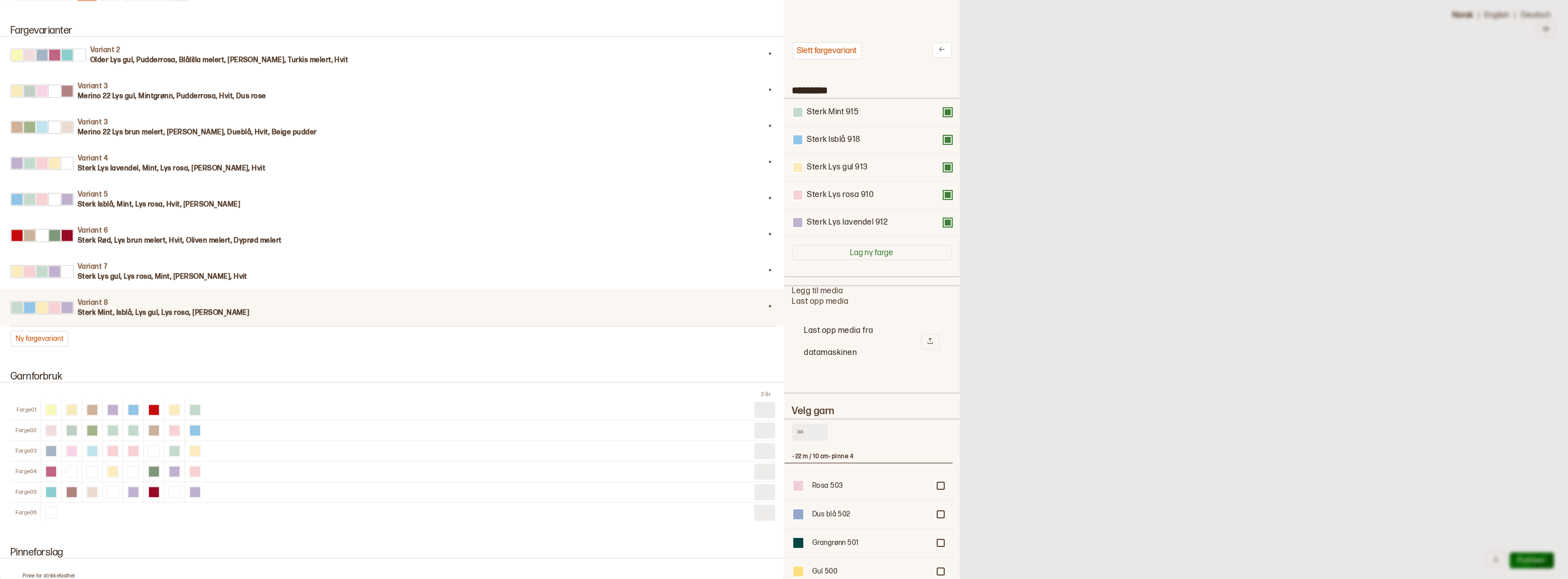
scroll to position [294, 161]
click at [38, 347] on button "Ny fargevariant" at bounding box center [40, 339] width 58 height 16
type input "*********"
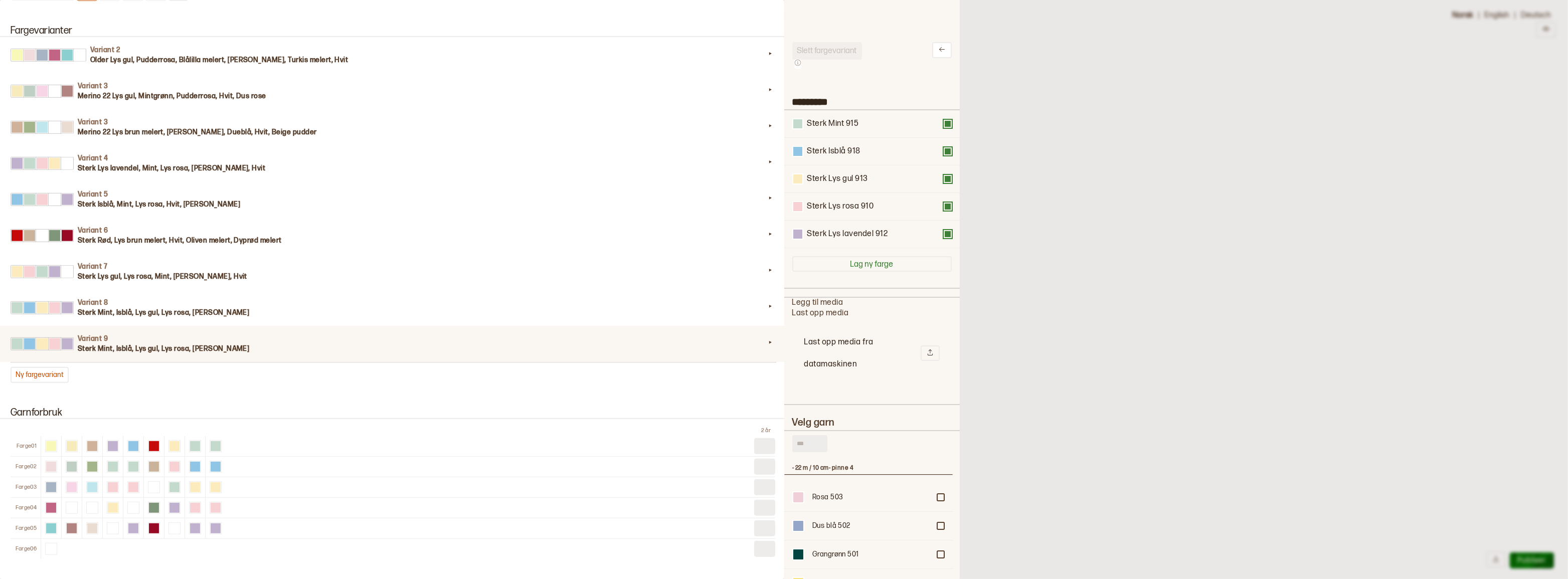
click at [811, 452] on input "text" at bounding box center [810, 444] width 35 height 17
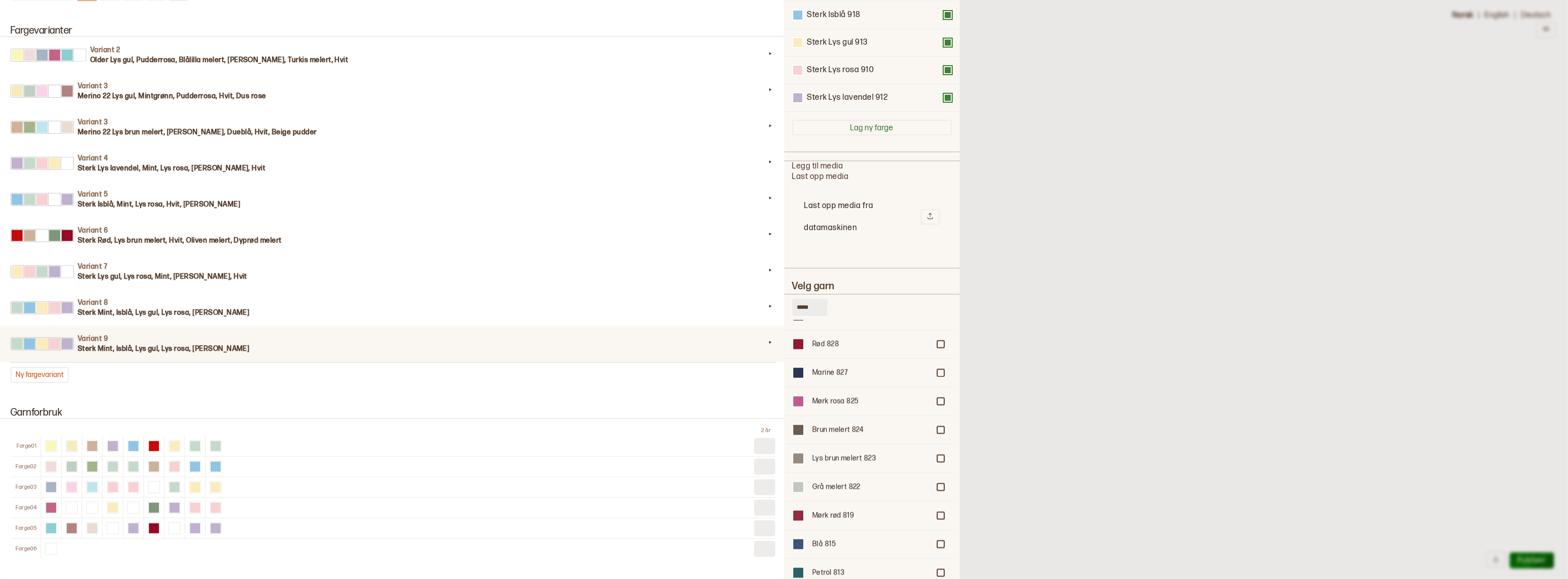
scroll to position [2690, 0]
type input "*****"
click at [937, 427] on div at bounding box center [940, 430] width 6 height 6
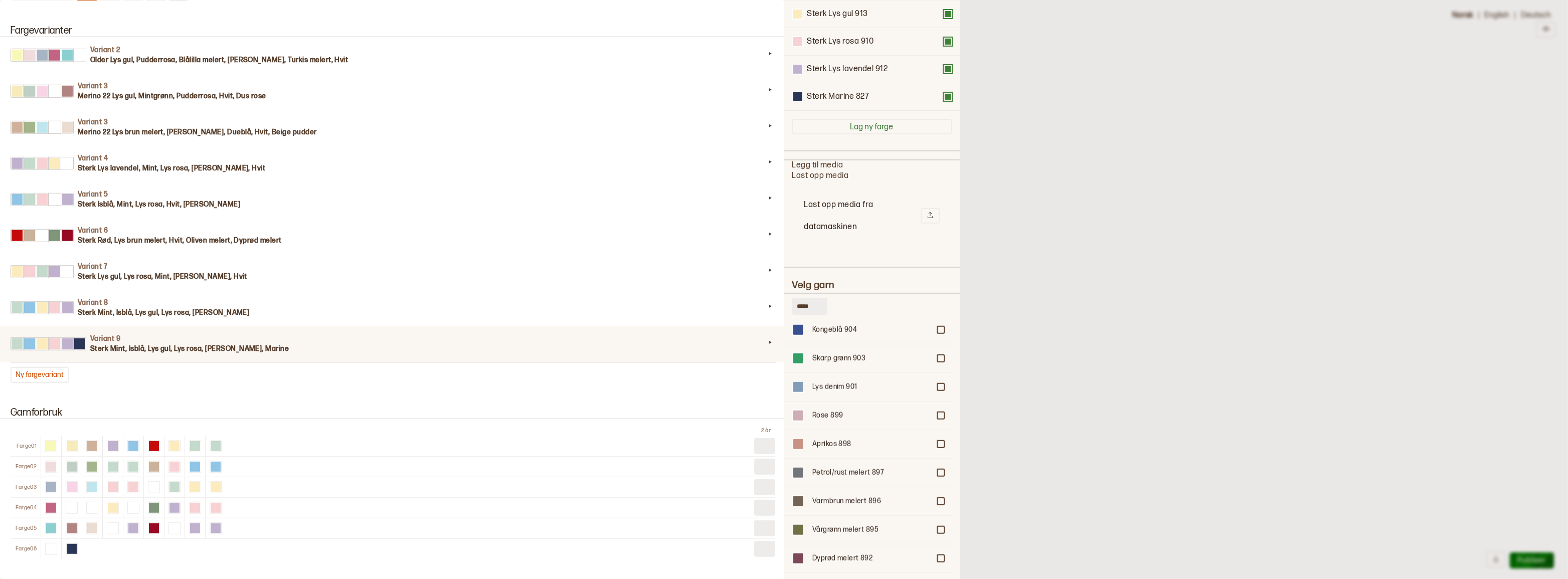
scroll to position [1732, 0]
click at [937, 360] on div at bounding box center [940, 357] width 6 height 6
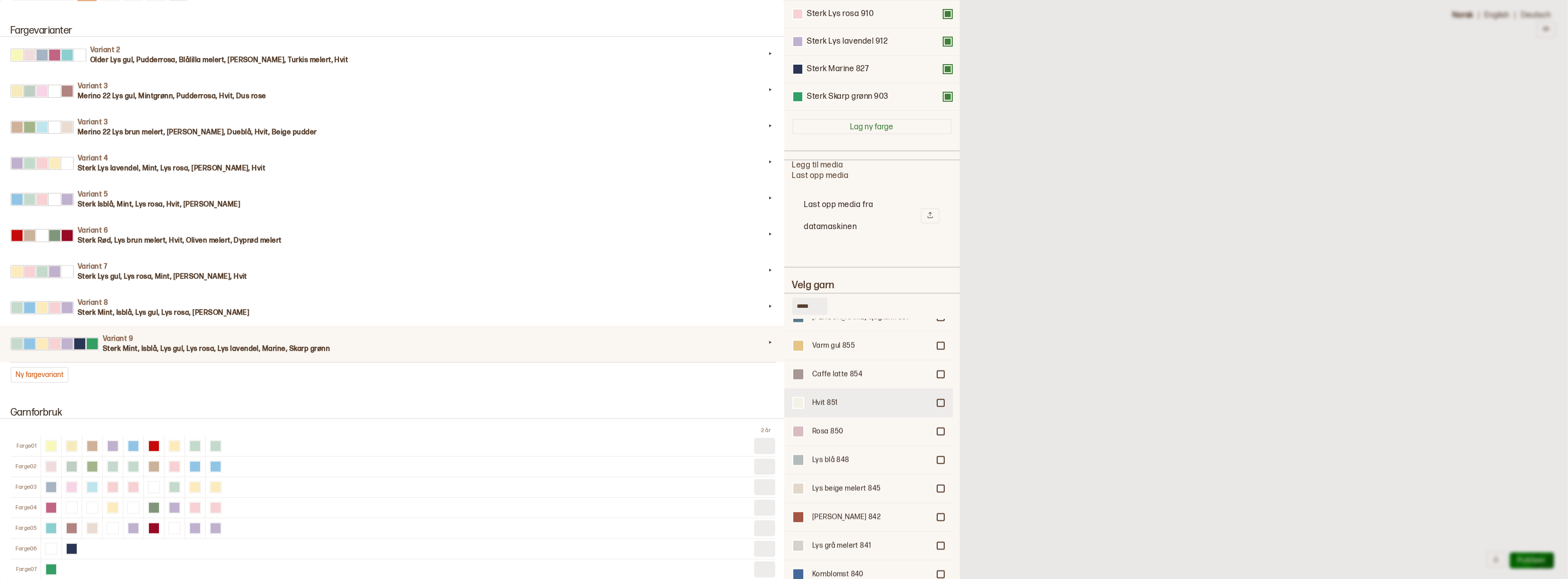
scroll to position [2462, 0]
click at [937, 482] on div at bounding box center [940, 485] width 6 height 6
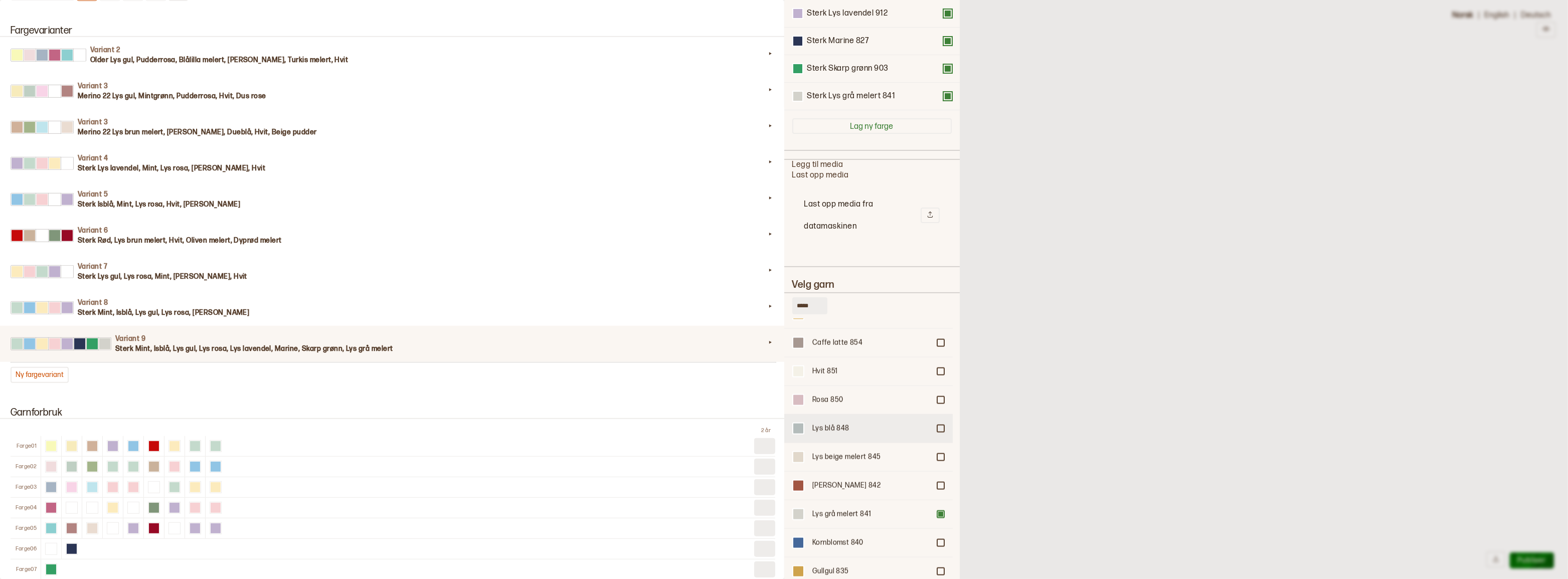
scroll to position [2416, 0]
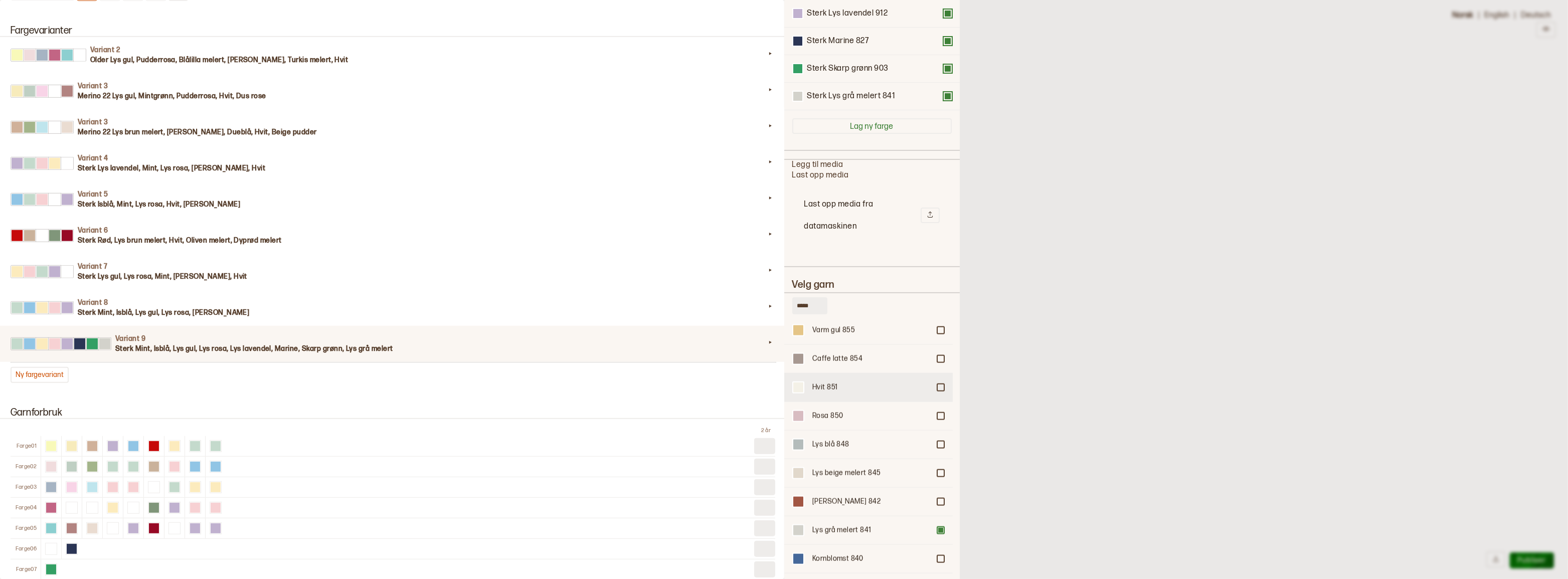
click at [937, 385] on div at bounding box center [940, 388] width 6 height 6
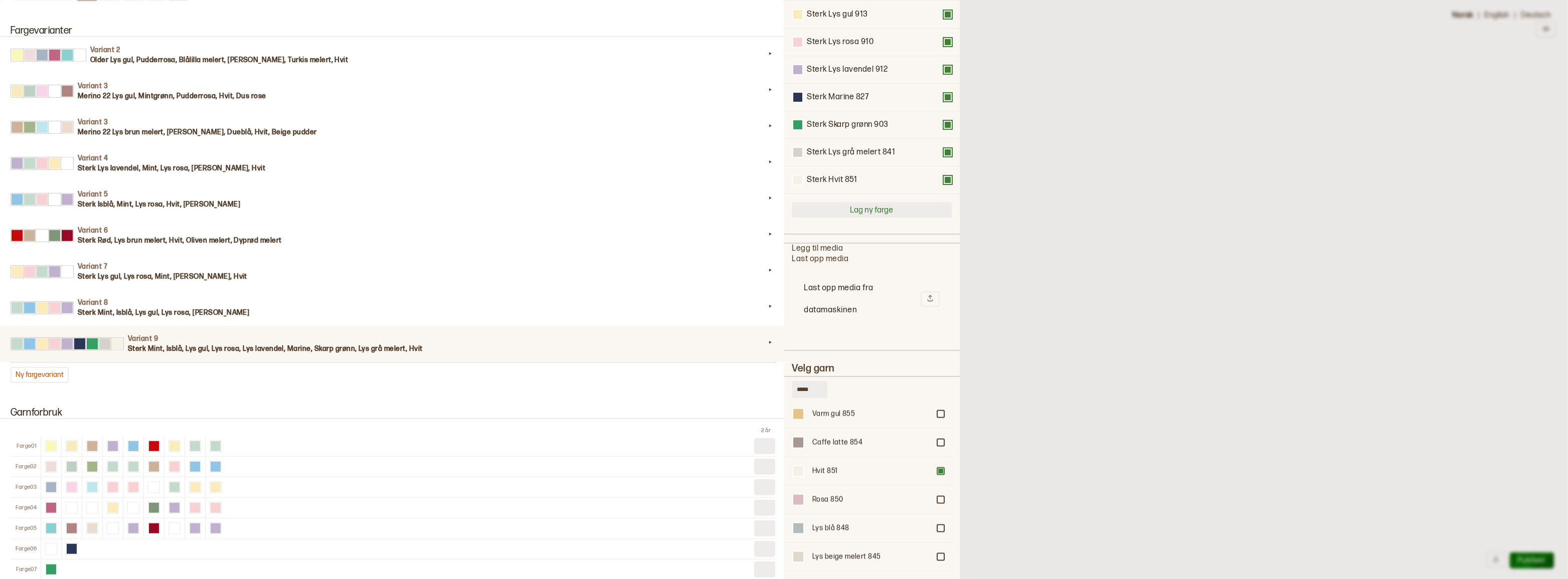
scroll to position [0, 0]
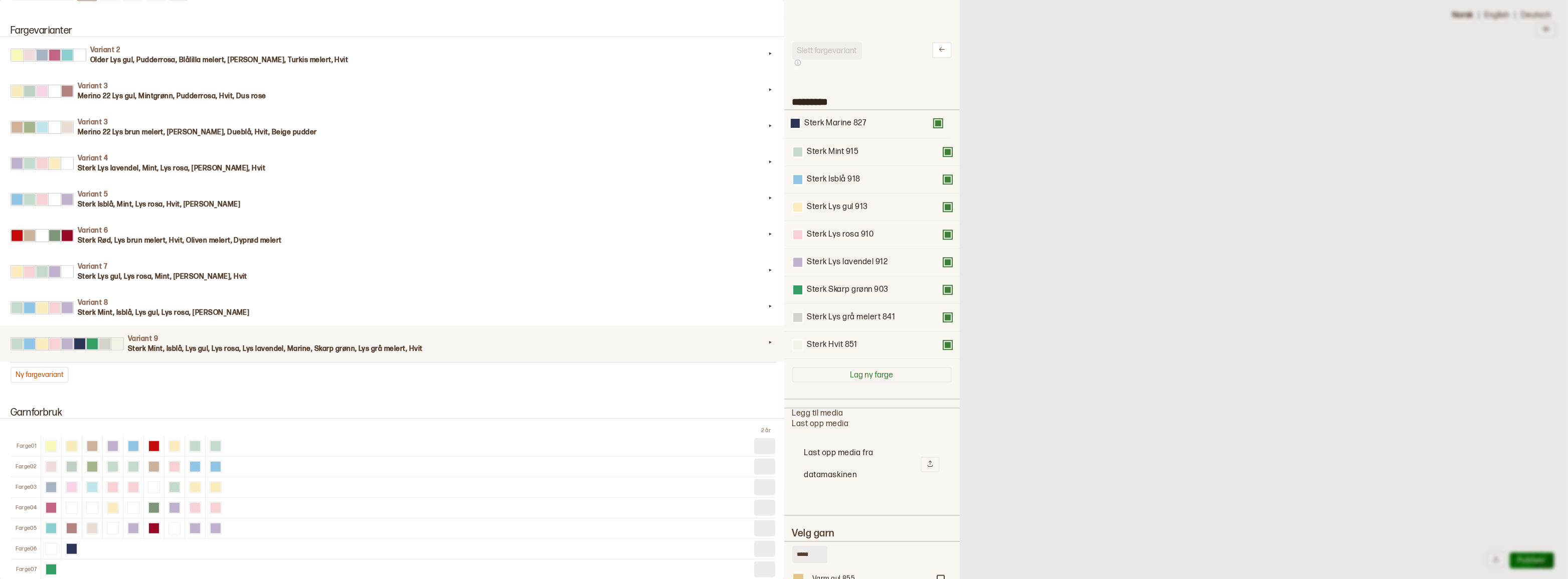
drag, startPoint x: 869, startPoint y: 273, endPoint x: 866, endPoint y: 127, distance: 146.0
click at [866, 127] on div "Sterk Mint 915 Sterk Isblå 918 Sterk Lys gul 913 Sterk Lys rosa 910 Sterk Lys l…" at bounding box center [872, 234] width 159 height 249
drag, startPoint x: 867, startPoint y: 186, endPoint x: 867, endPoint y: 152, distance: 34.0
click at [867, 152] on div "Sterk Marine 827 Sterk Mint 915 Sterk Isblå 918 Sterk Lys gul 913 Sterk Lys ros…" at bounding box center [872, 234] width 159 height 249
drag, startPoint x: 852, startPoint y: 297, endPoint x: 854, endPoint y: 187, distance: 110.0
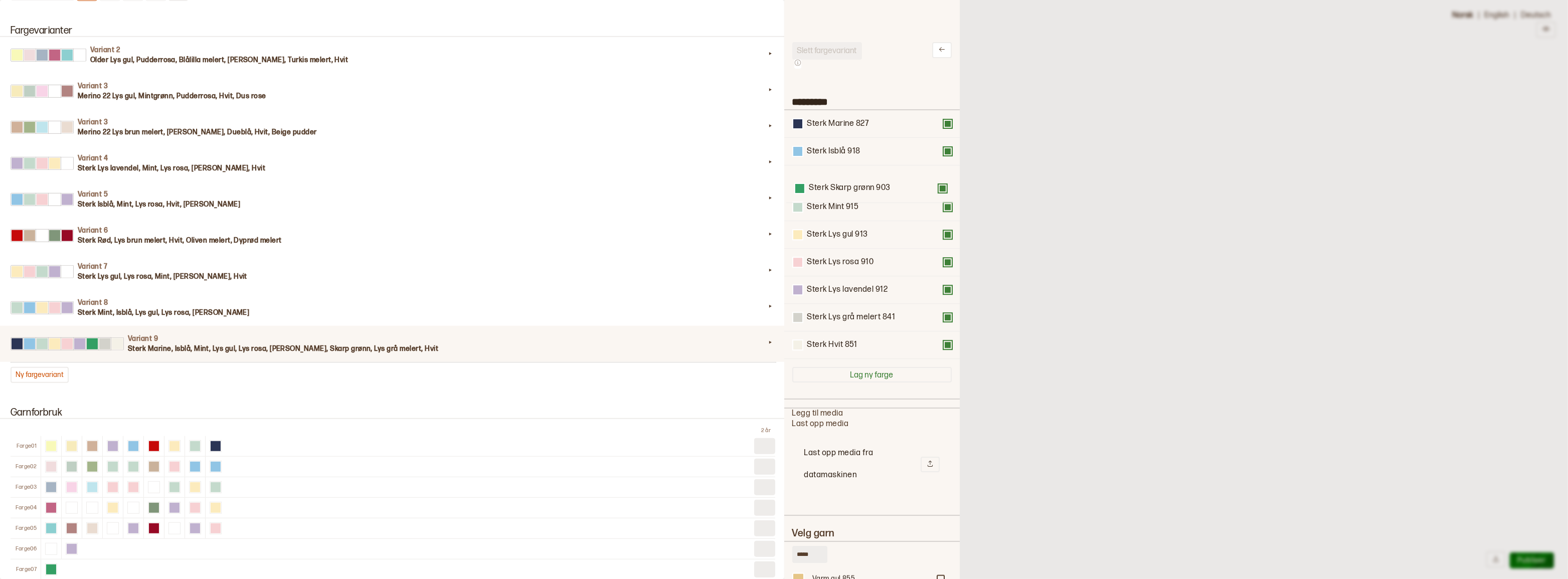
click at [854, 187] on div "Sterk Marine 827 Sterk Isblå 918 Sterk Mint 915 Sterk Lys gul 913 Sterk Lys ros…" at bounding box center [872, 234] width 159 height 249
drag, startPoint x: 849, startPoint y: 323, endPoint x: 850, endPoint y: 206, distance: 117.0
click at [850, 206] on div "Sterk Marine 827 Sterk Isblå 918 Sterk Skarp grønn 903 Sterk Mint 915 Sterk Lys…" at bounding box center [872, 234] width 159 height 249
drag, startPoint x: 846, startPoint y: 351, endPoint x: 849, endPoint y: 234, distance: 117.0
click at [849, 234] on div "Sterk Marine 827 Sterk Isblå 918 Sterk Skarp grønn 903 Sterk Lys grå melert 841…" at bounding box center [872, 234] width 159 height 249
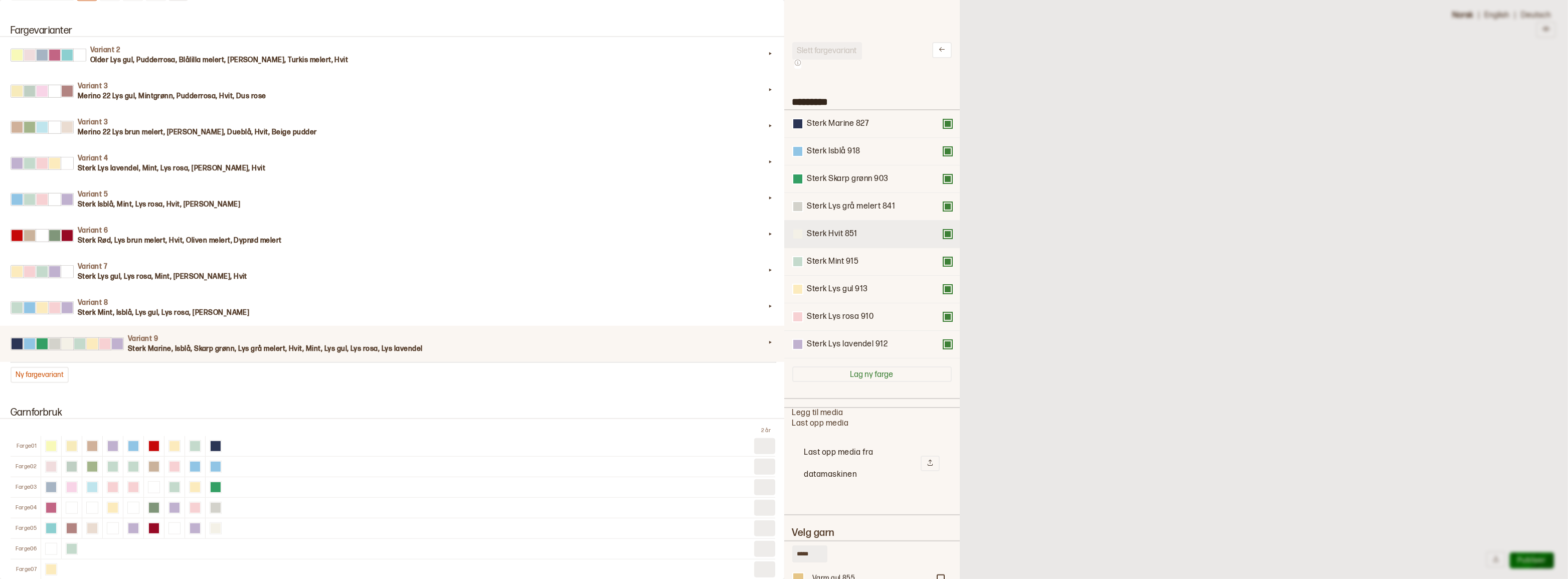
click at [796, 239] on div at bounding box center [797, 234] width 9 height 9
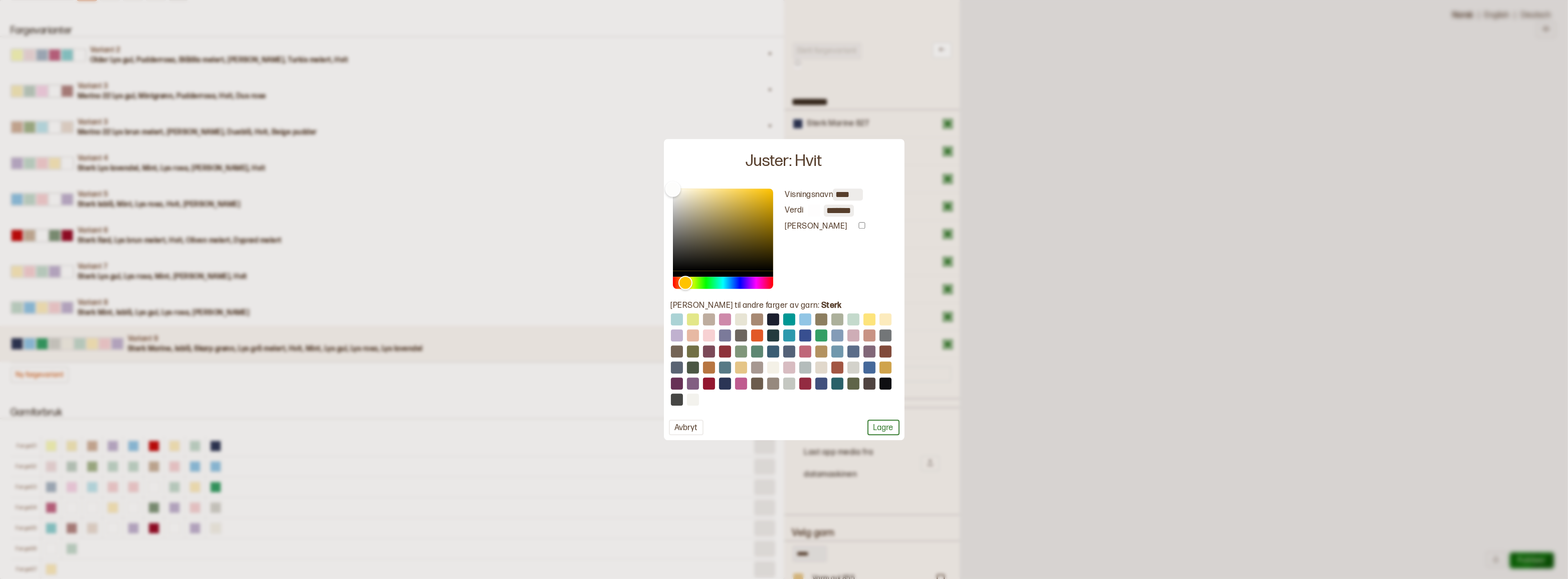
type input "*******"
drag, startPoint x: 677, startPoint y: 191, endPoint x: 672, endPoint y: 186, distance: 7.1
click at [672, 186] on div "Color" at bounding box center [673, 189] width 16 height 16
click at [881, 426] on button "Lagre" at bounding box center [883, 428] width 32 height 16
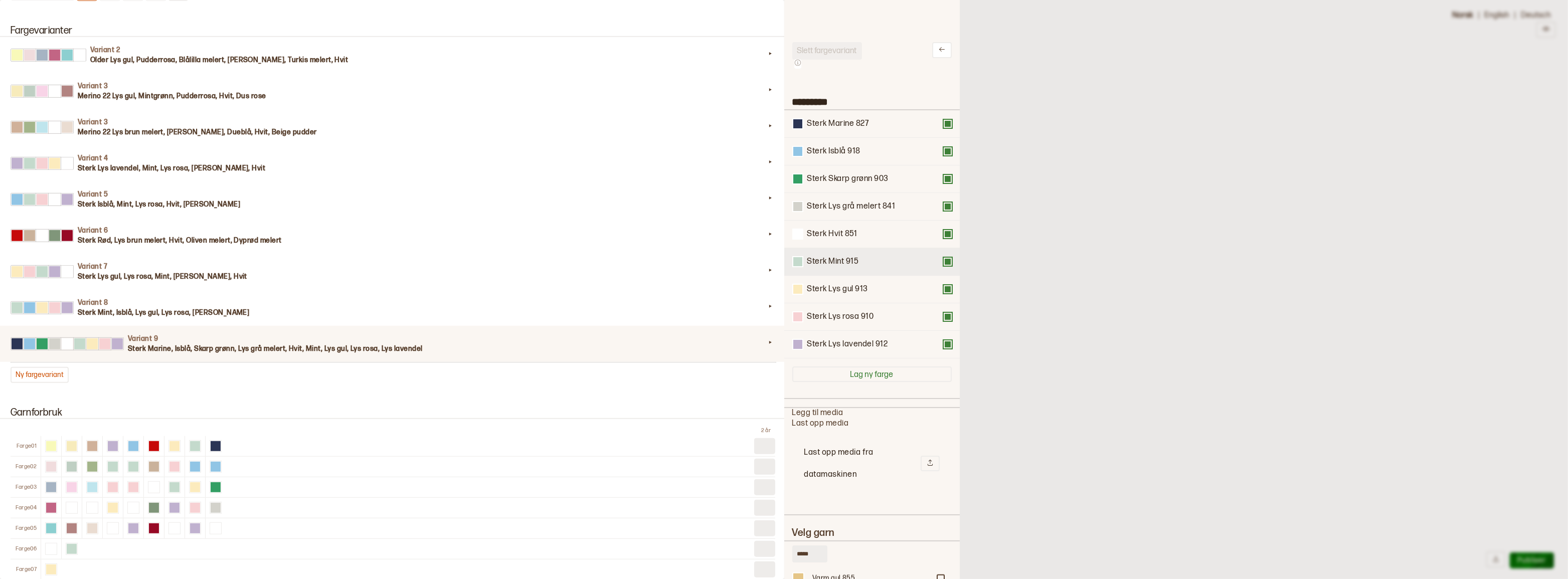
click at [943, 266] on button at bounding box center [947, 261] width 8 height 8
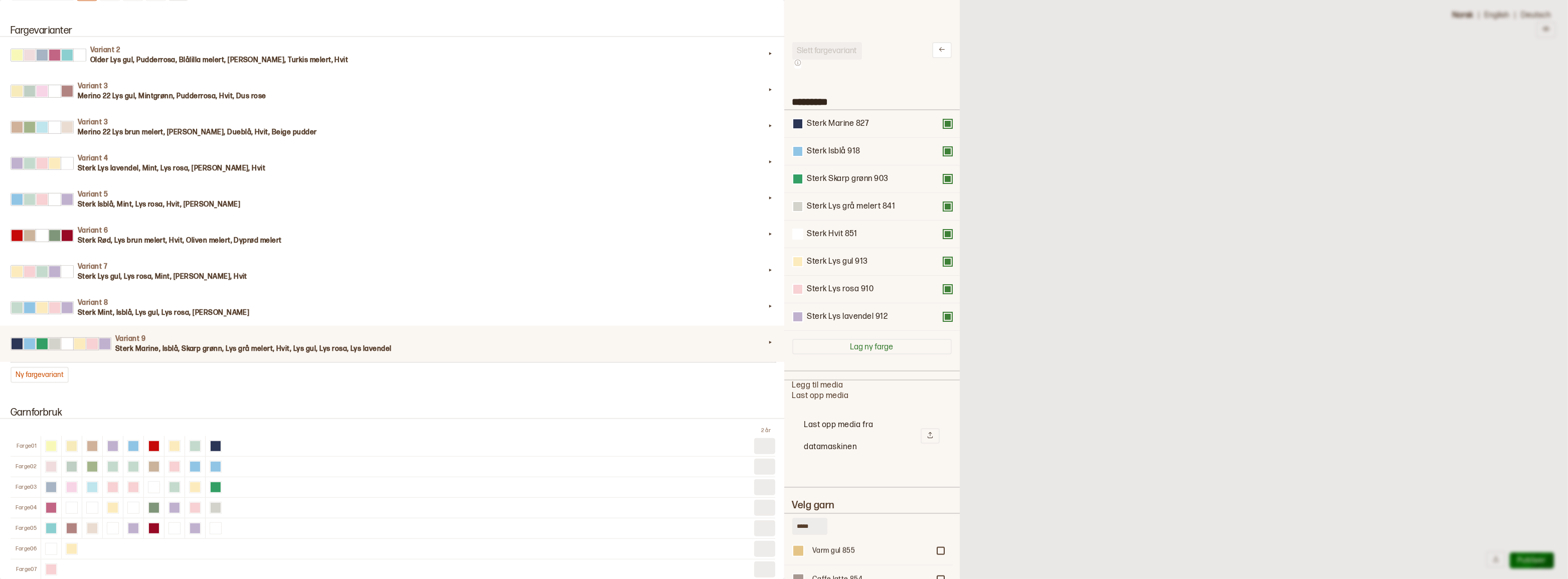
click at [943, 266] on button at bounding box center [947, 261] width 8 height 8
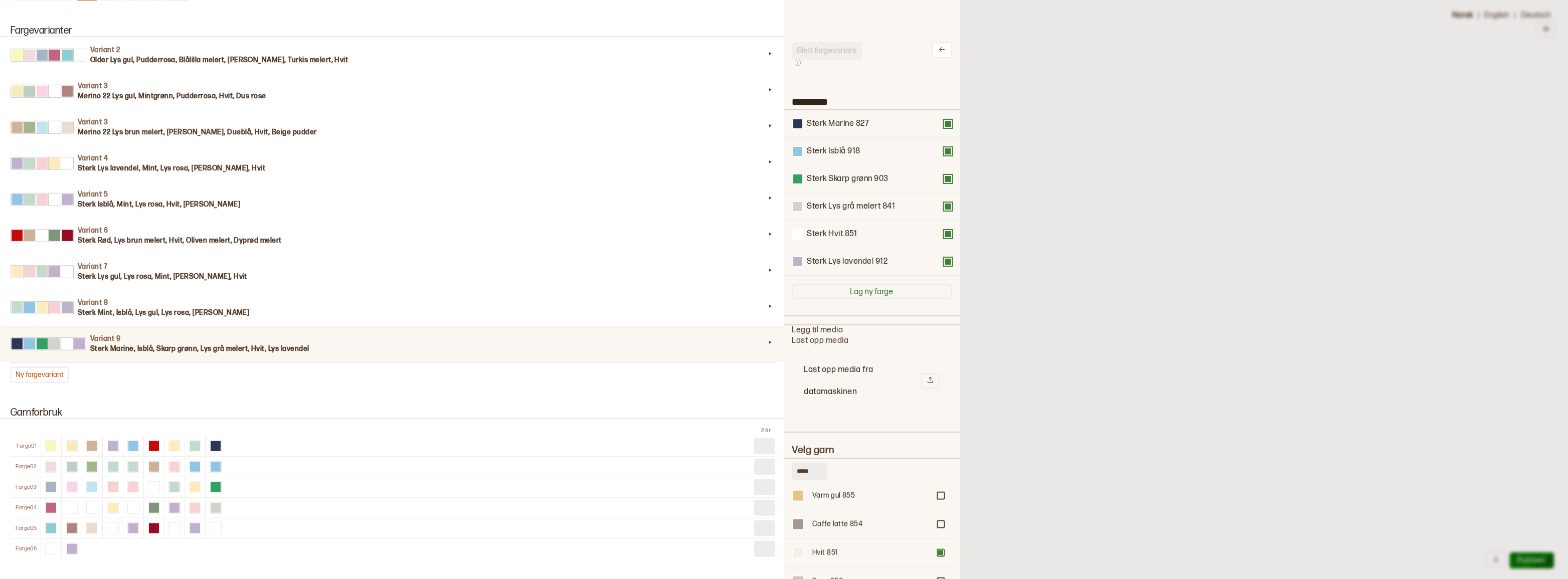
click at [943, 266] on button at bounding box center [947, 261] width 8 height 8
click at [1006, 115] on div at bounding box center [784, 289] width 1568 height 579
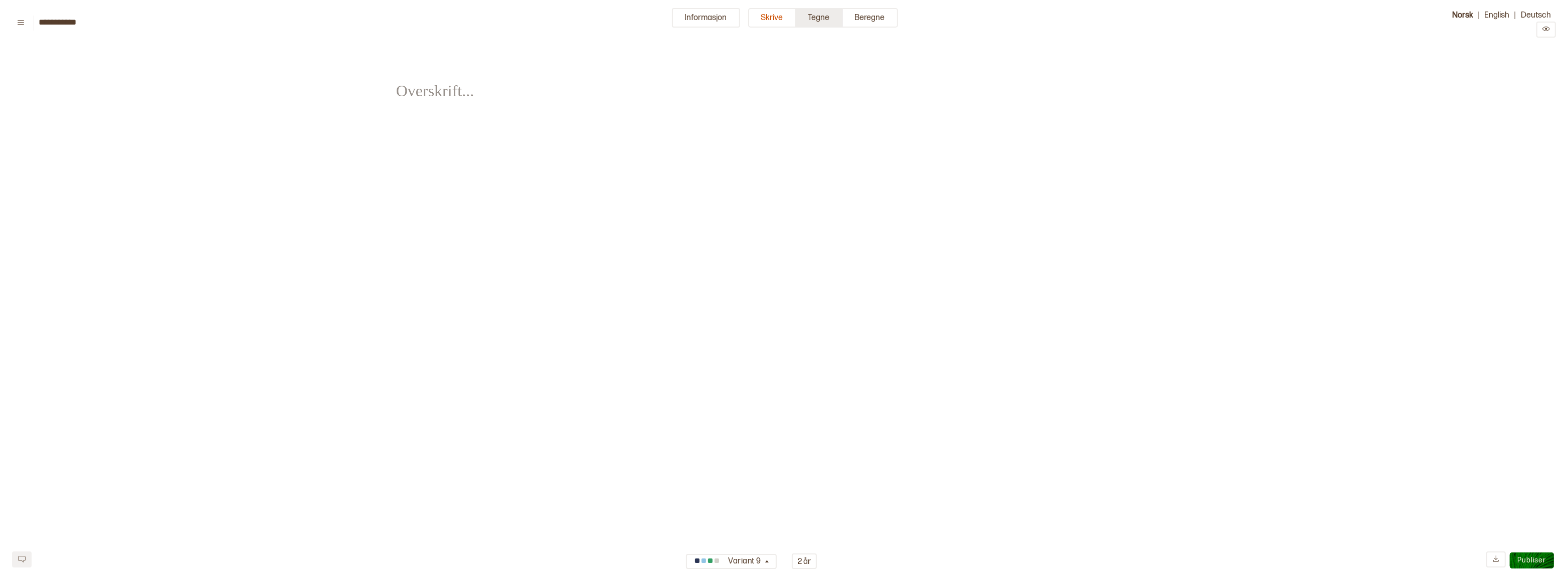
click at [817, 21] on button "Tegne" at bounding box center [819, 18] width 47 height 19
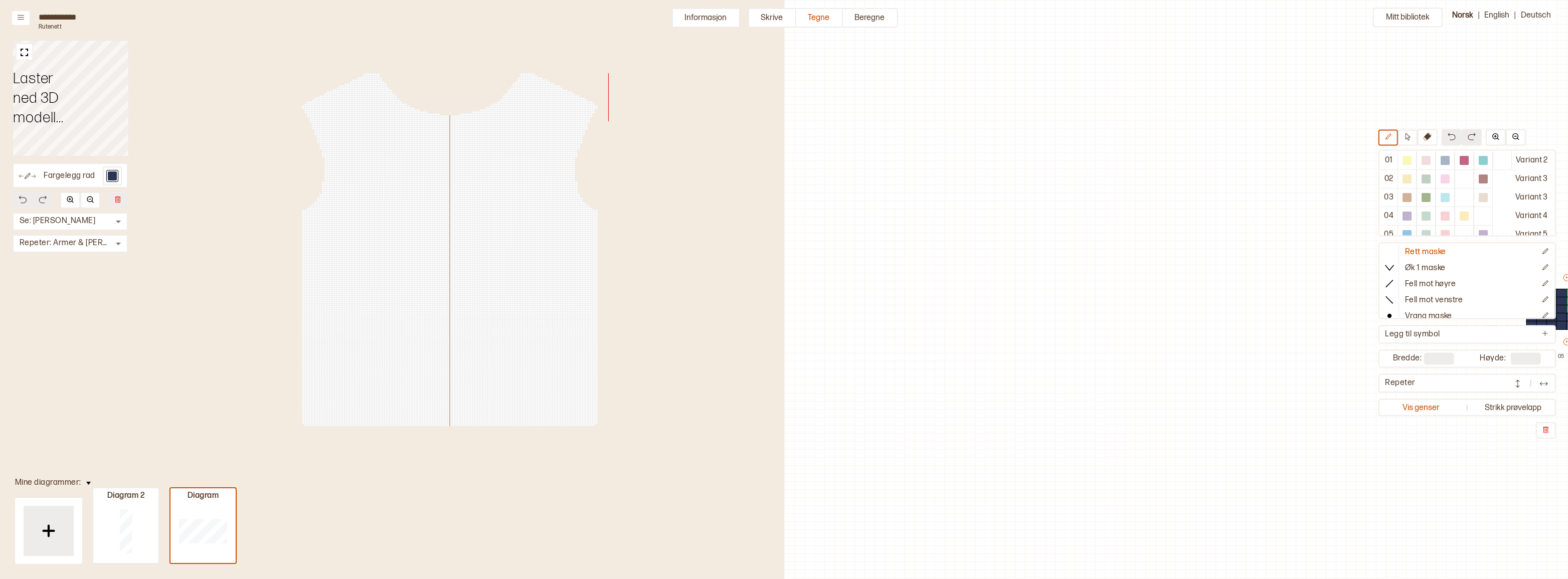
scroll to position [30, 474]
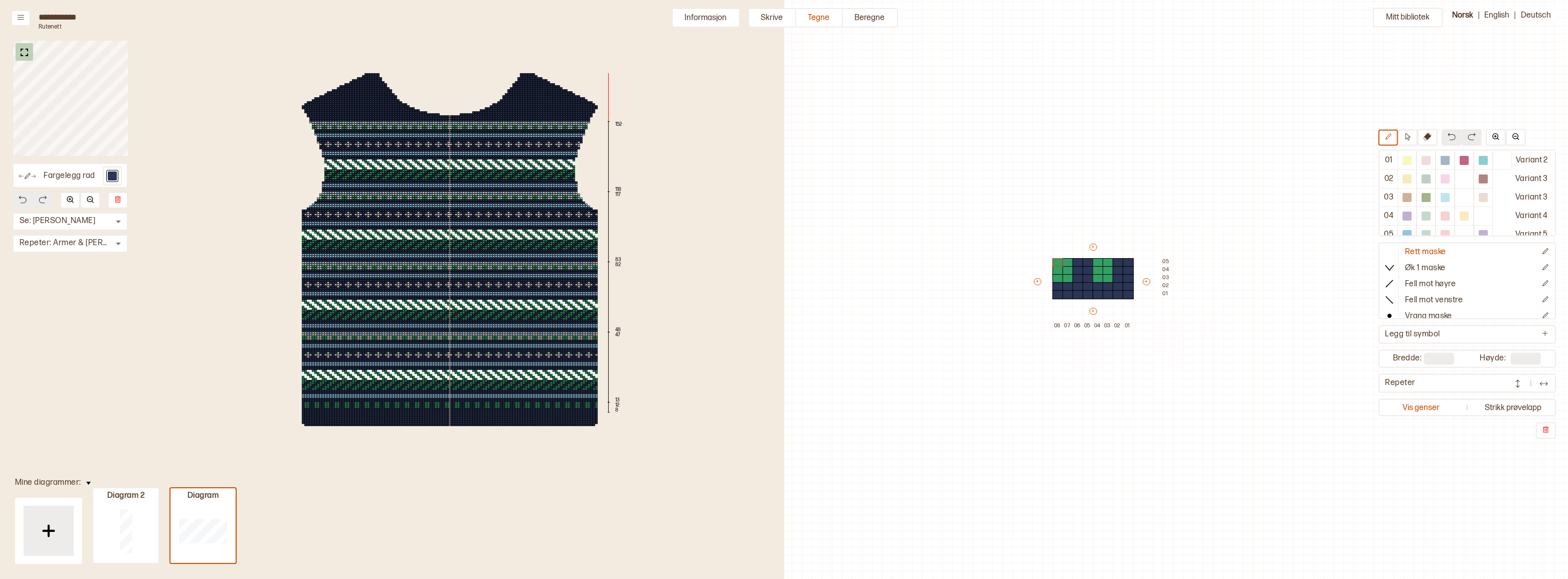
click at [24, 53] on img at bounding box center [24, 52] width 13 height 13
